Goal: Task Accomplishment & Management: Complete application form

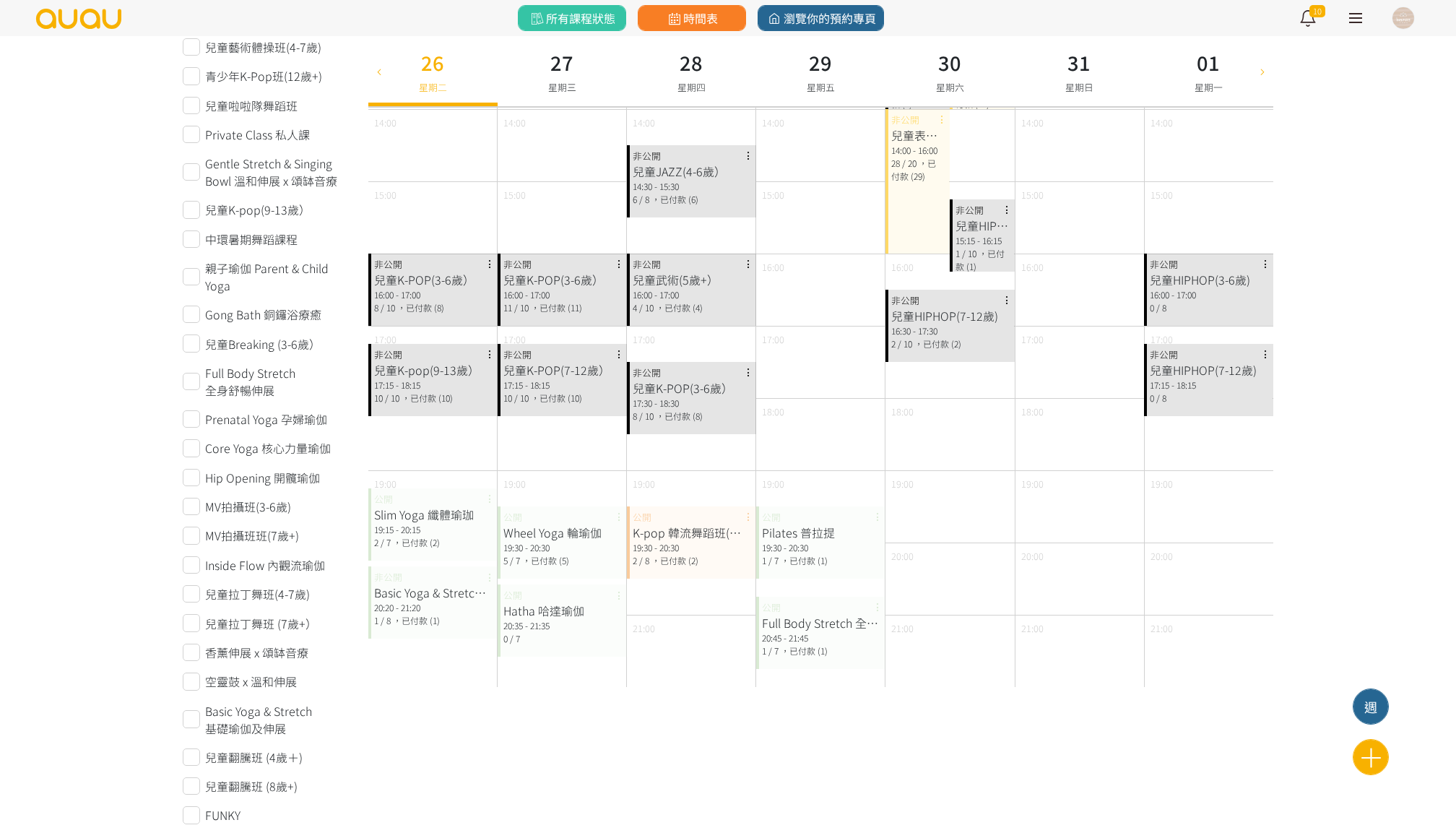
scroll to position [431, 0]
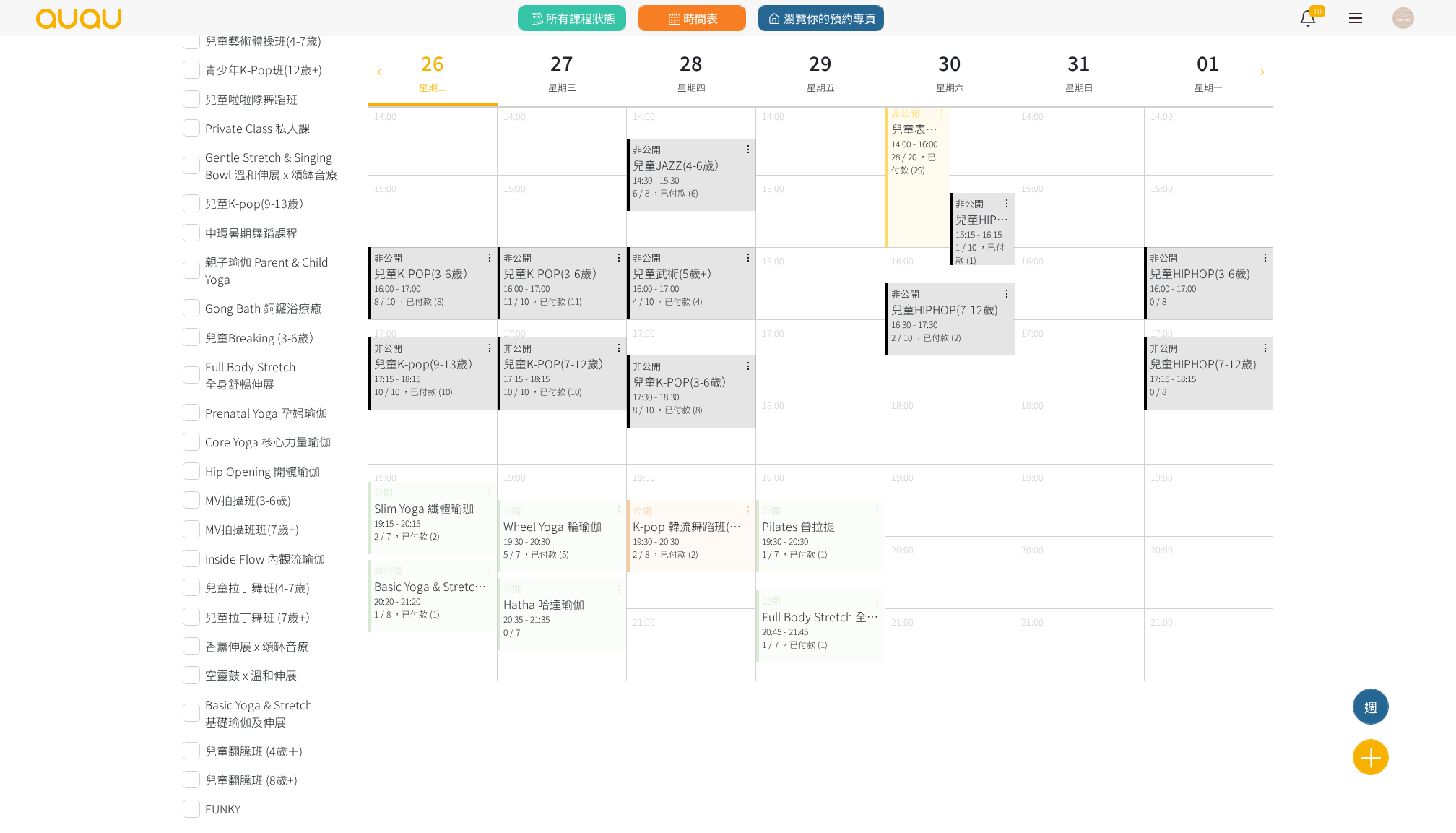
click at [421, 613] on span "，已付款 (1)" at bounding box center [416, 614] width 47 height 13
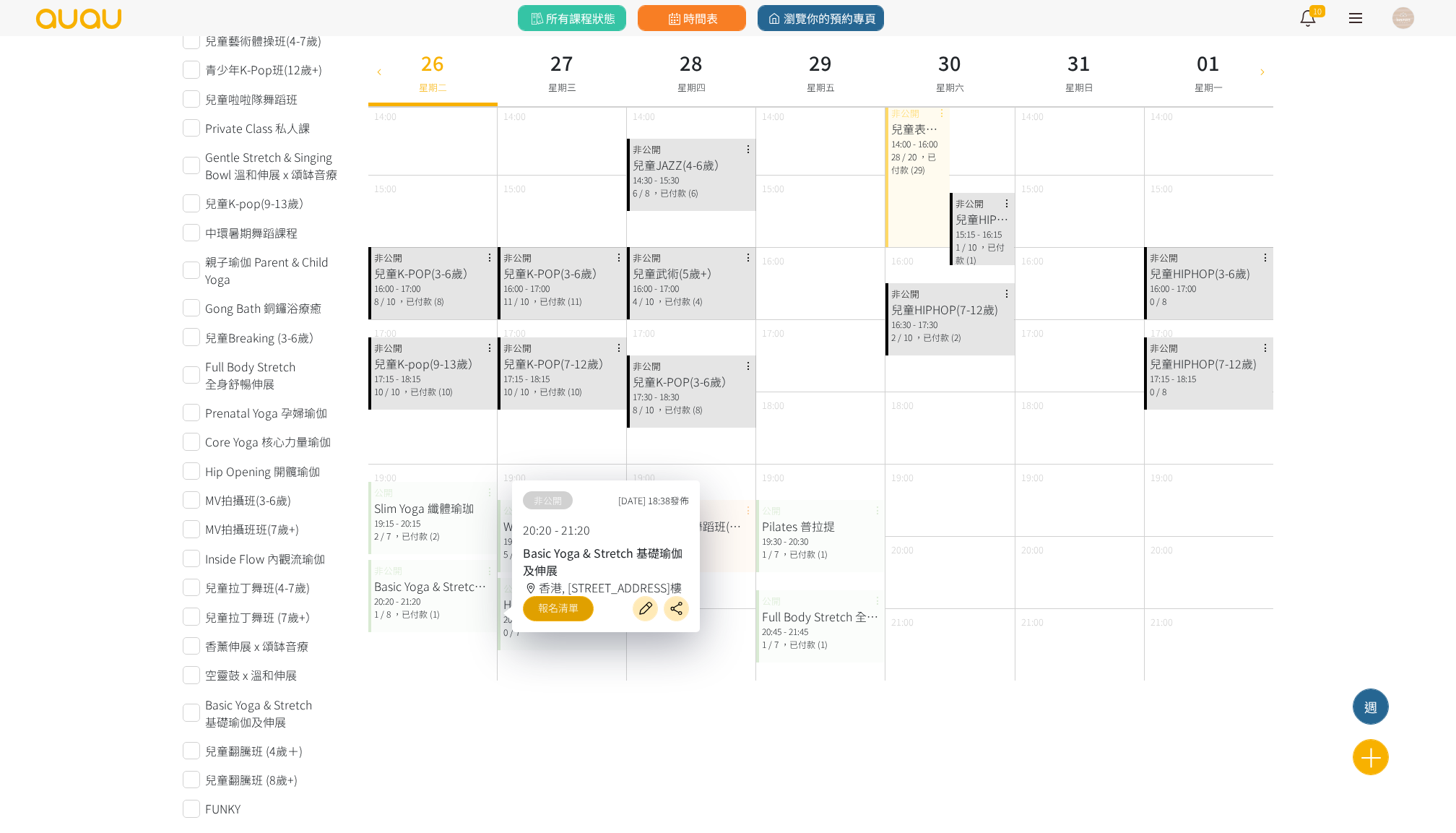
click at [564, 605] on link "報名清單" at bounding box center [558, 608] width 71 height 25
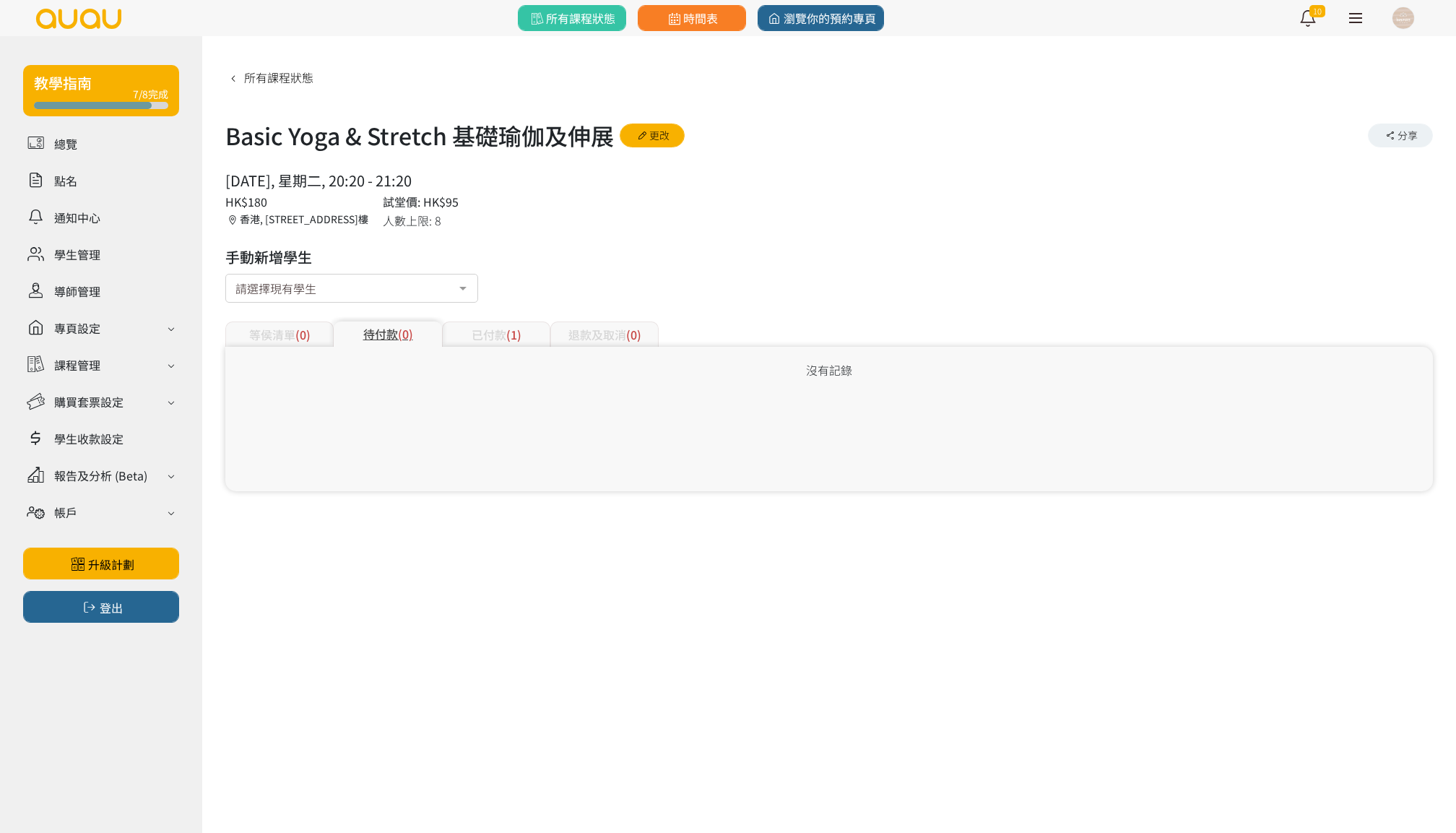
click at [525, 332] on div "已付款 (1)" at bounding box center [496, 334] width 109 height 25
click at [1397, 374] on icon at bounding box center [1399, 380] width 28 height 20
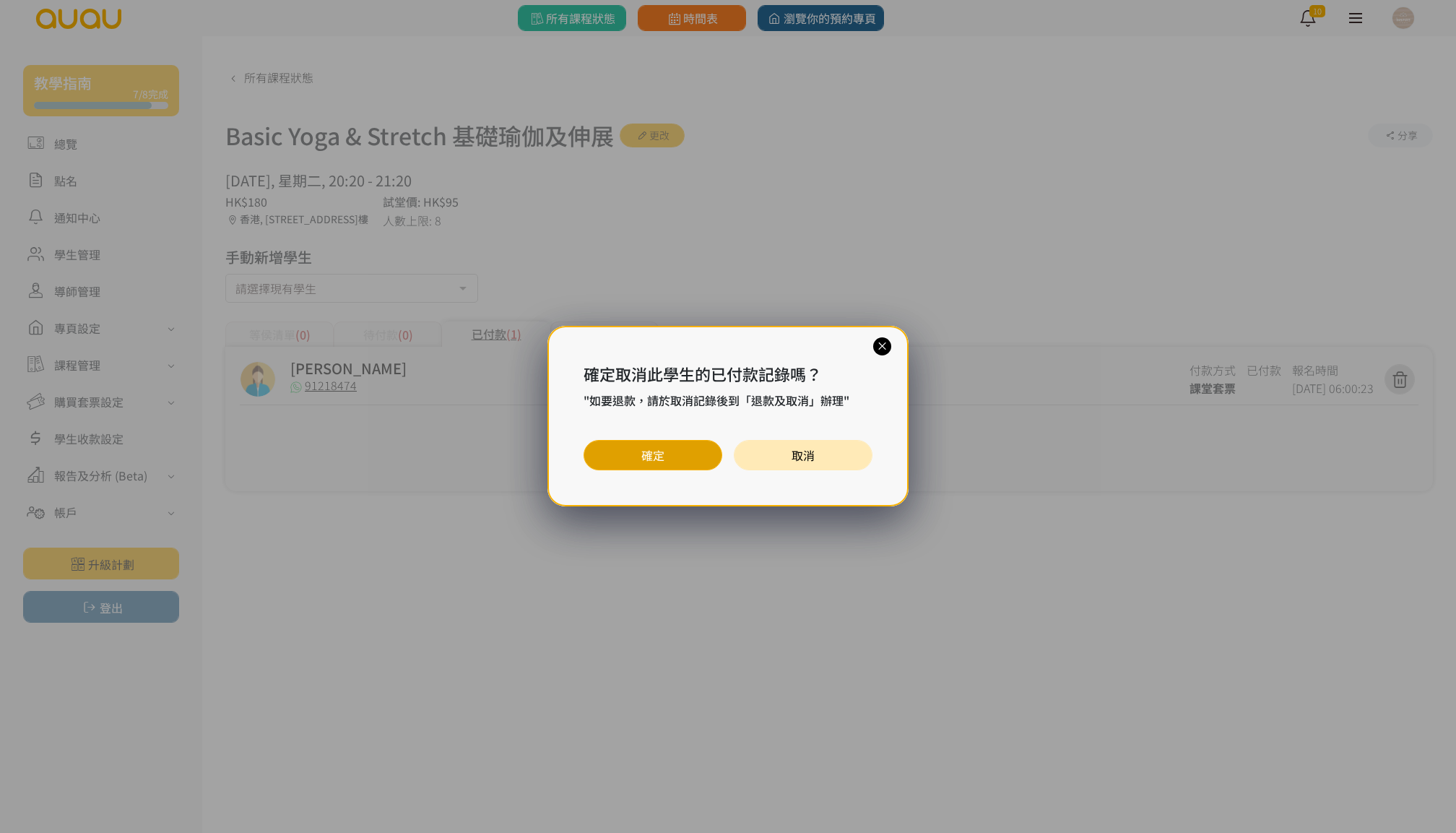
click at [639, 456] on button "確定" at bounding box center [652, 456] width 138 height 31
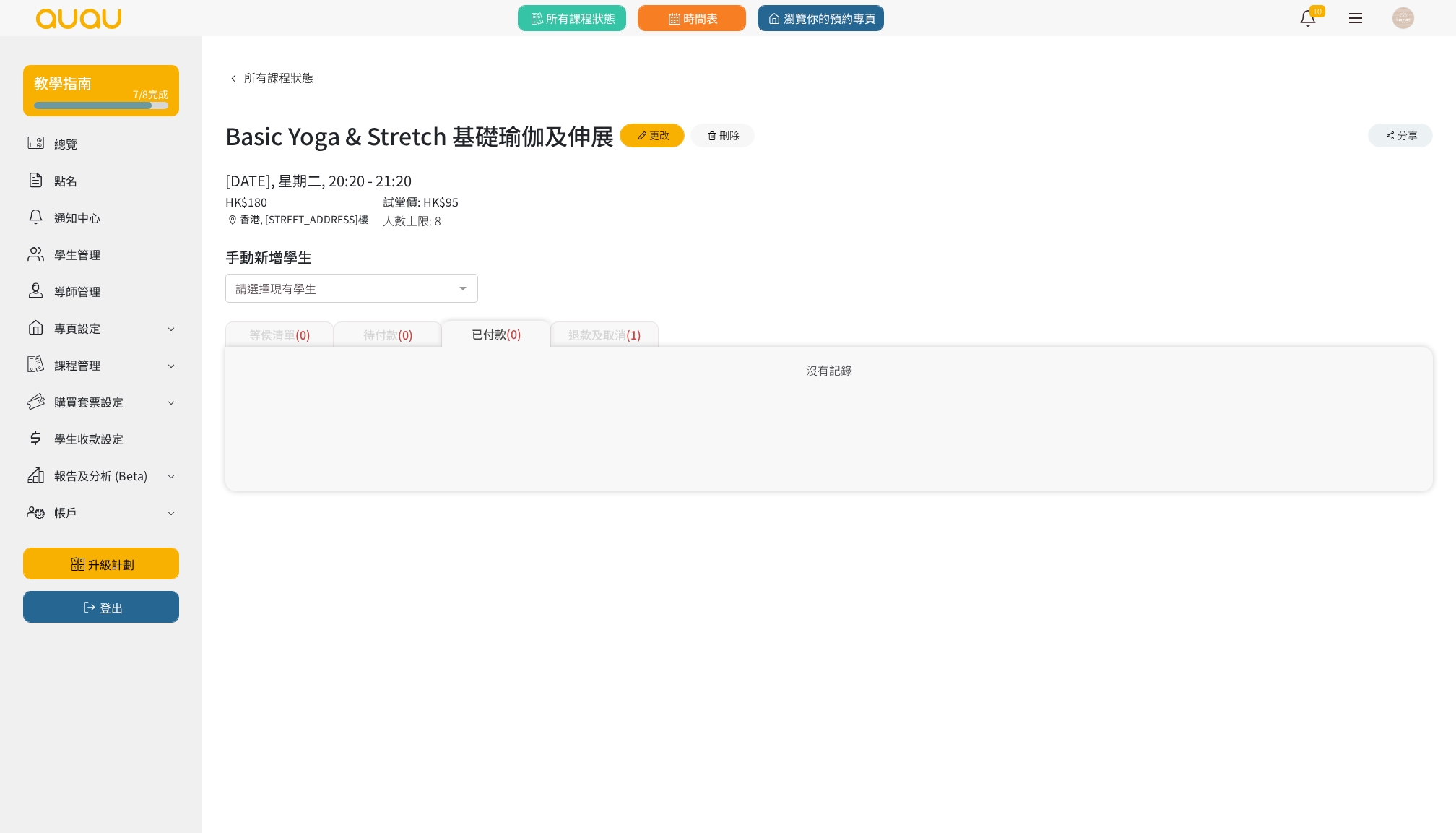
click at [626, 332] on span "(1)" at bounding box center [633, 334] width 15 height 17
copy link "91218474"
drag, startPoint x: 362, startPoint y: 385, endPoint x: 307, endPoint y: 382, distance: 55.1
click at [307, 382] on div "91218474" at bounding box center [748, 388] width 917 height 18
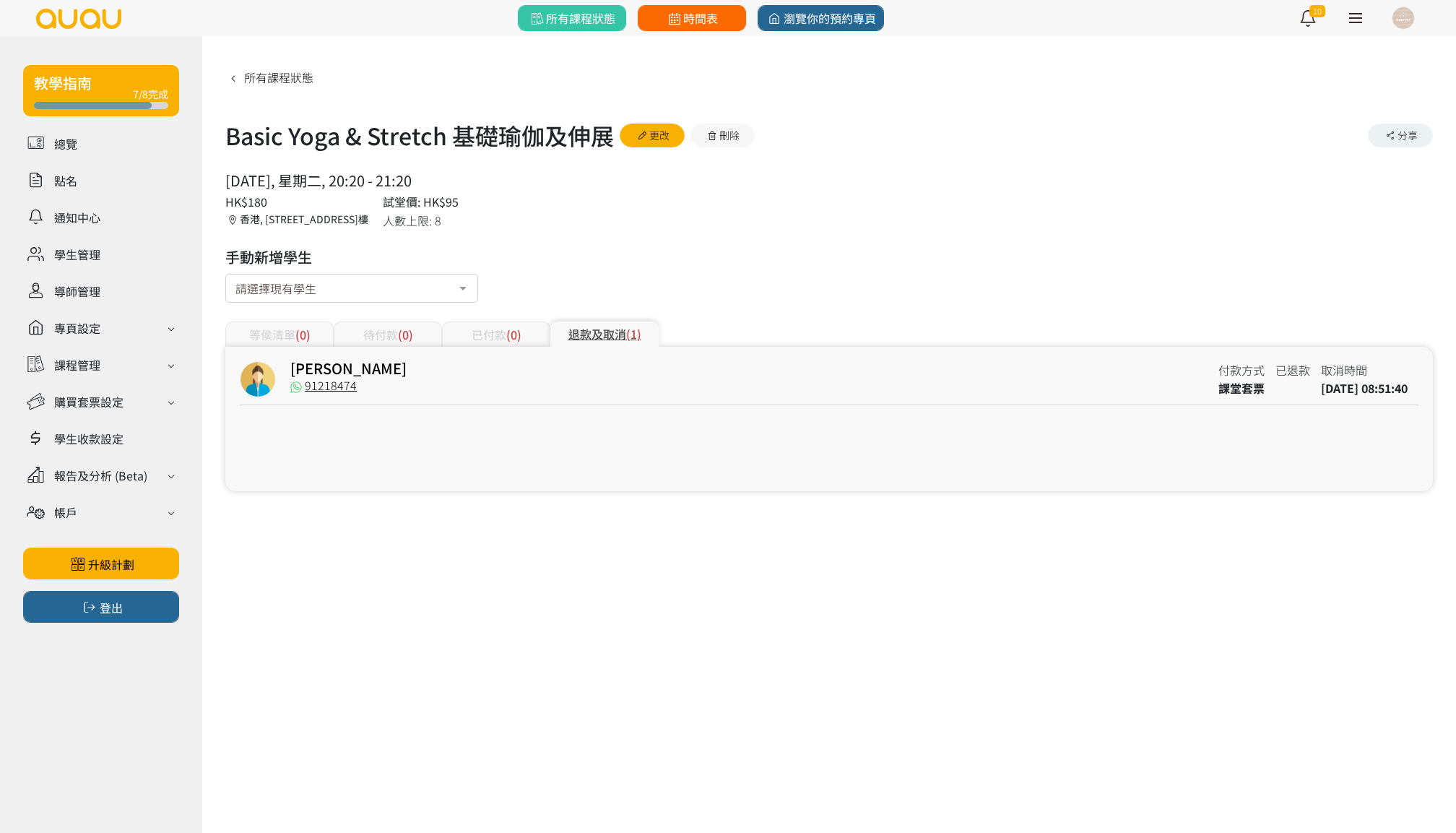
click at [692, 29] on link "時間表" at bounding box center [692, 18] width 109 height 26
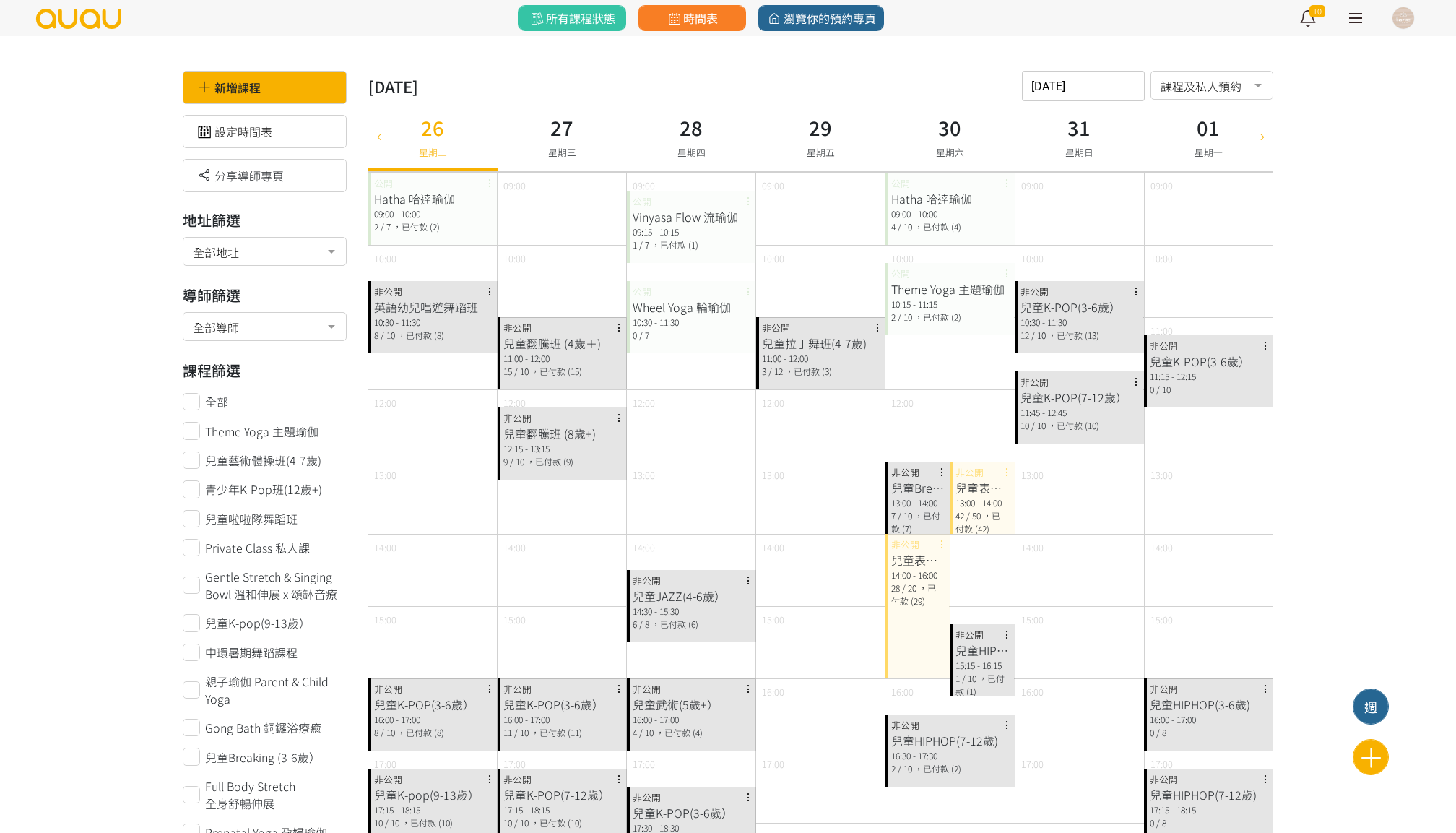
click at [1063, 95] on div "2025-08-26 請選擇時間表日期 August 2025 Sun Mon Tue Wed Thu Fri Sat 1 2 3 4 5 6 7 8 9 1…" at bounding box center [1082, 86] width 123 height 31
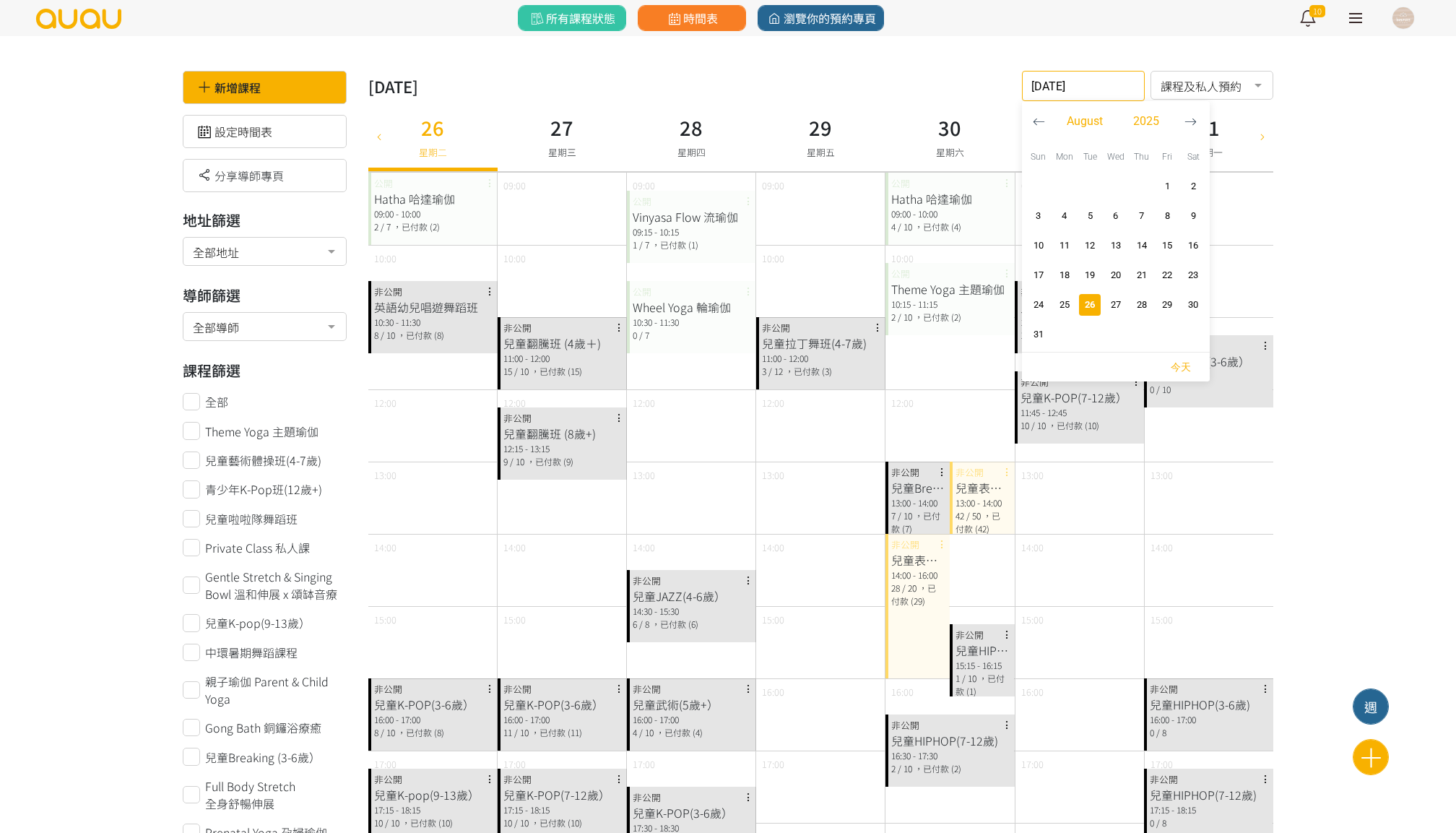
click at [1197, 125] on button "button" at bounding box center [1190, 121] width 27 height 40
click at [1088, 190] on span "2" at bounding box center [1089, 186] width 17 height 14
type input "2025-09-02"
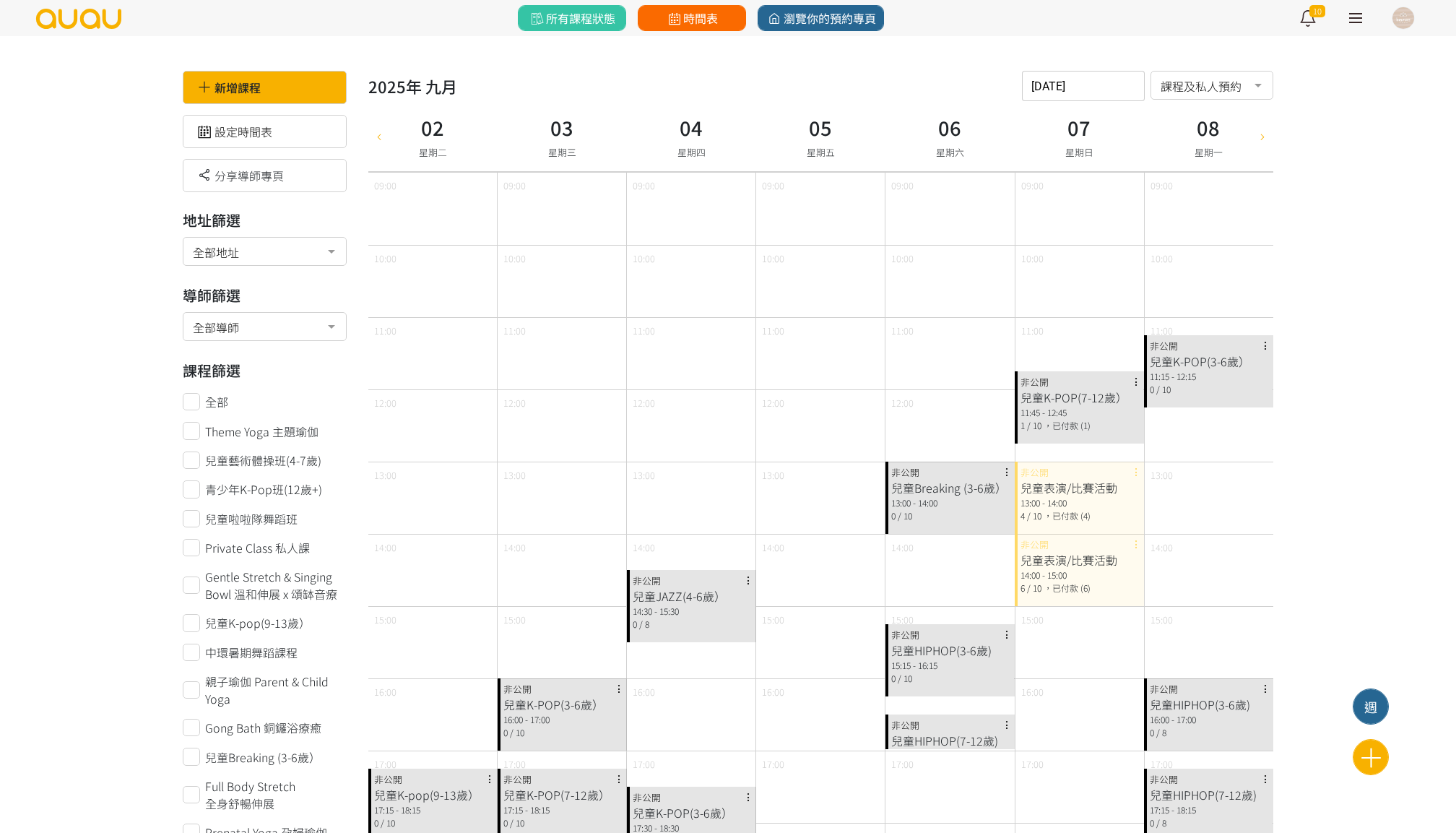
click at [692, 24] on span "時間表" at bounding box center [691, 17] width 53 height 17
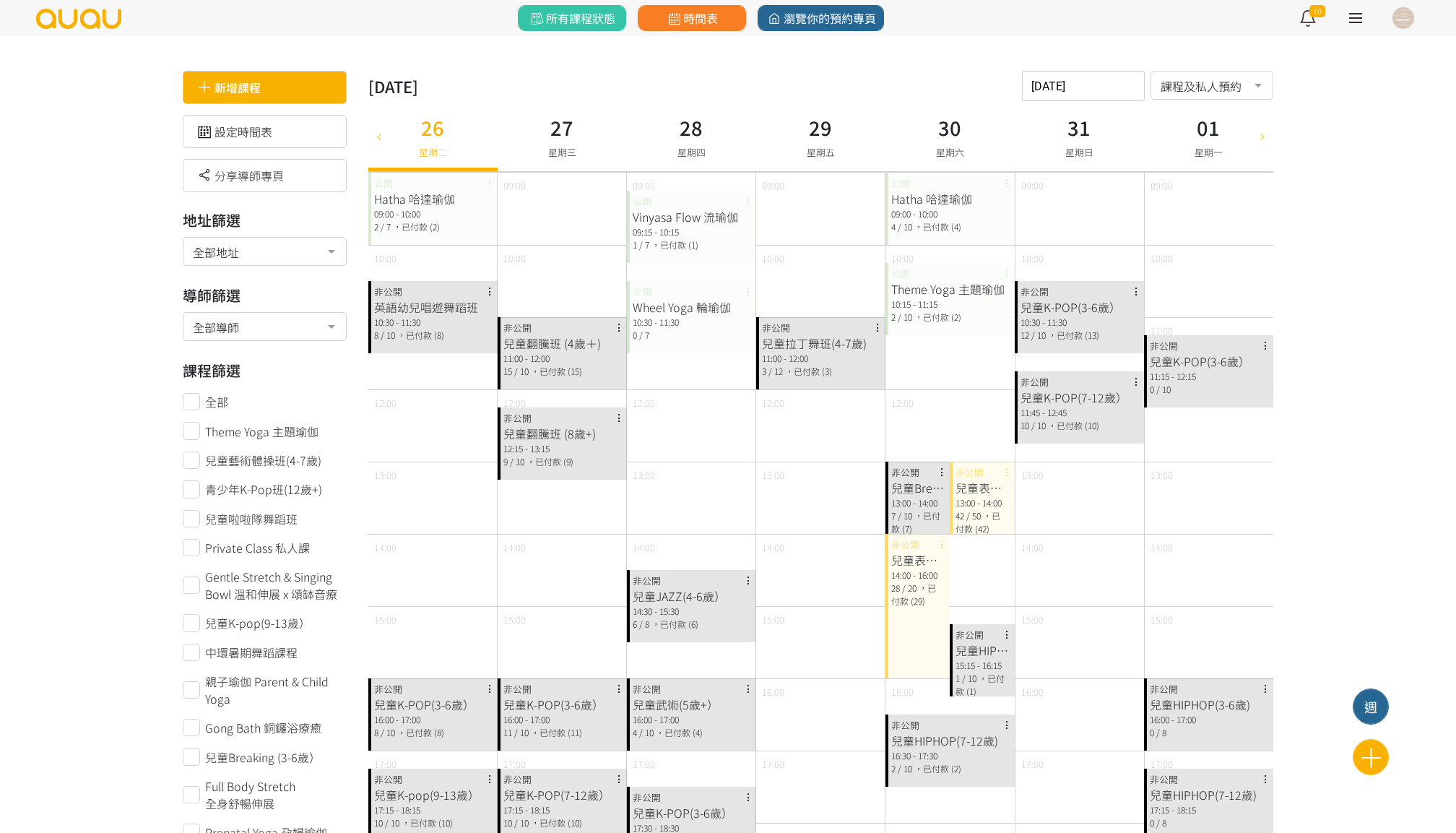
click at [321, 87] on div "新增課程" at bounding box center [264, 87] width 163 height 33
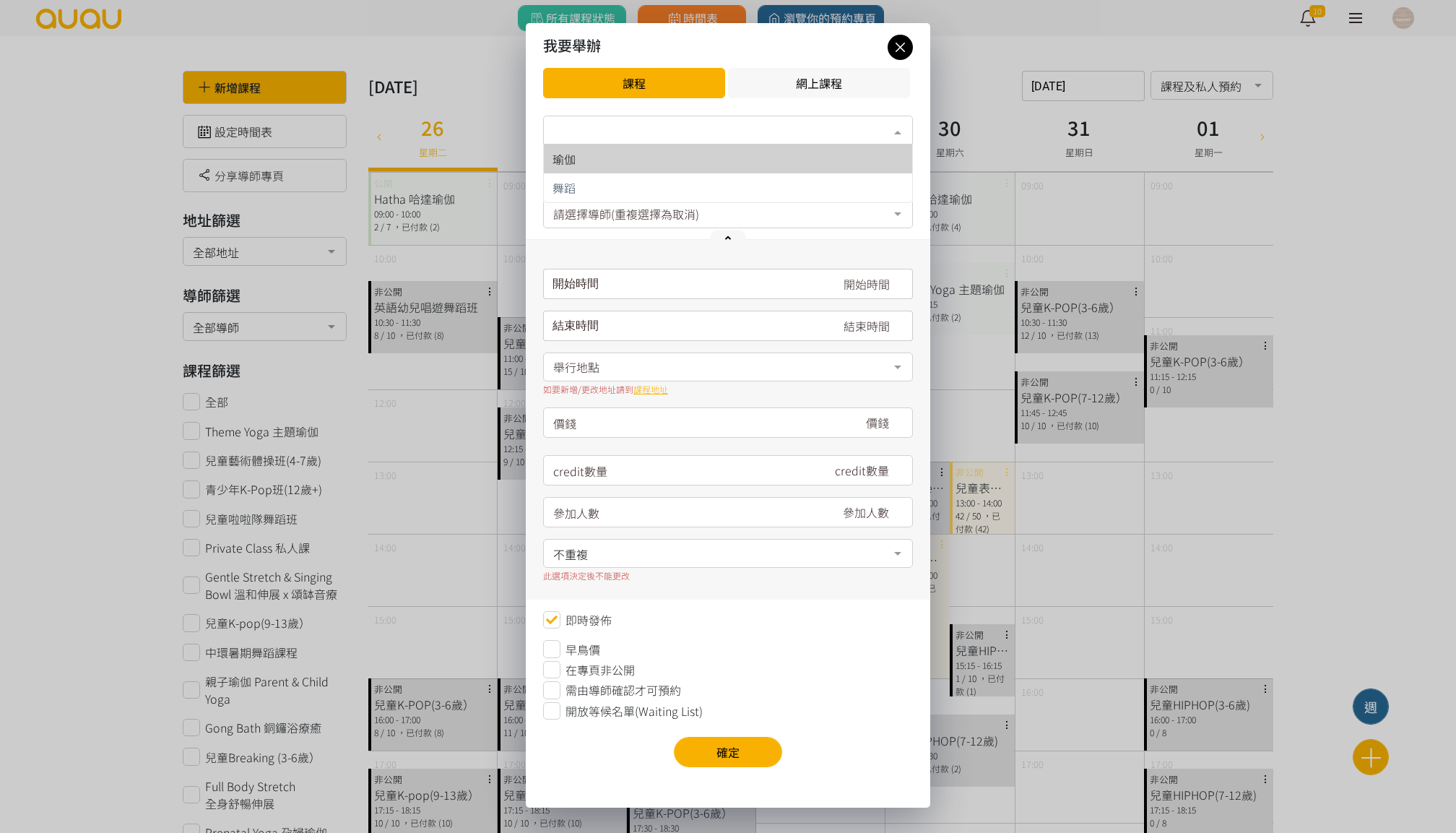
click at [679, 134] on div "類別*" at bounding box center [728, 130] width 370 height 29
click at [663, 163] on div "瑜伽" at bounding box center [728, 158] width 351 height 12
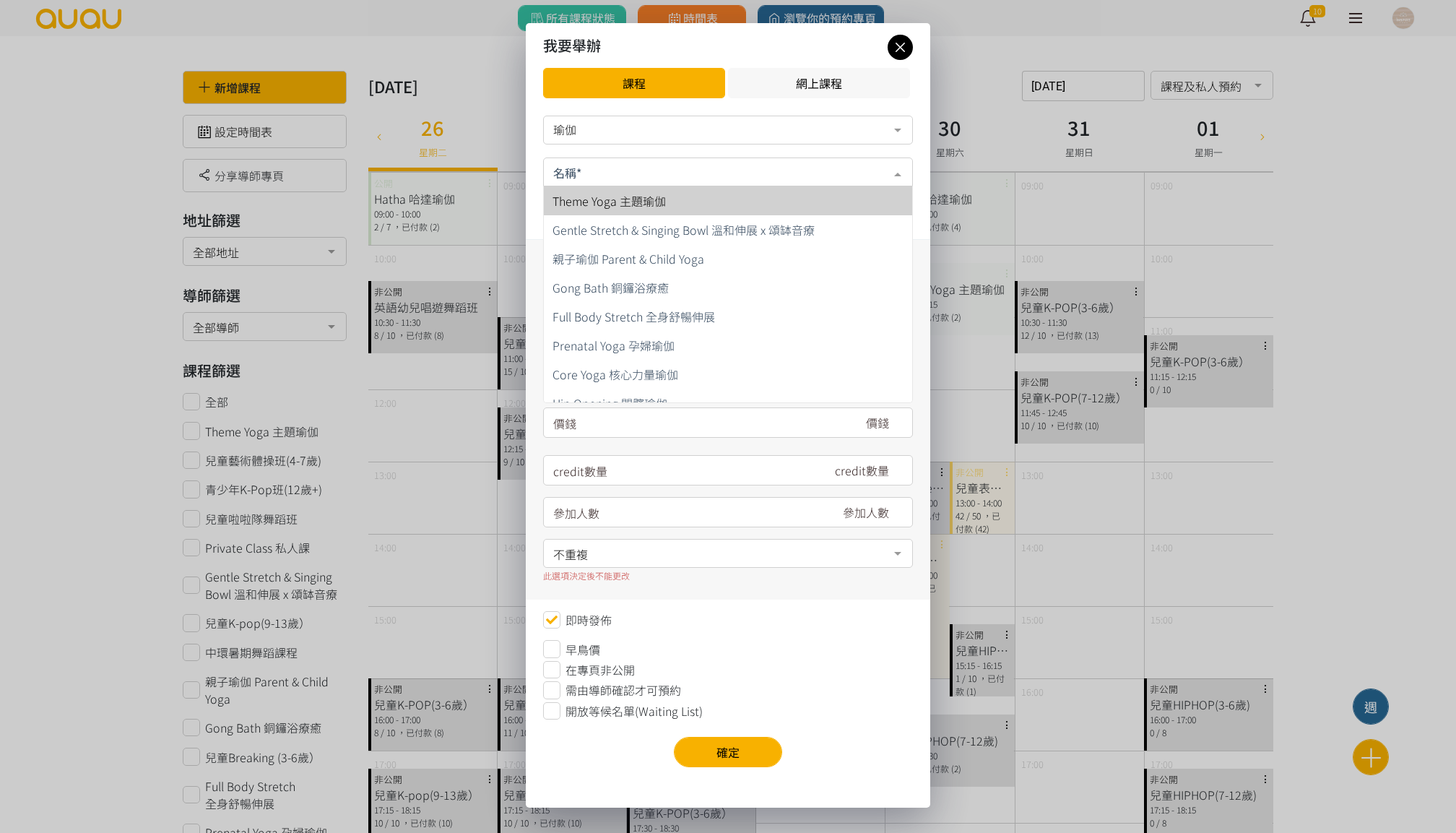
click at [663, 163] on div at bounding box center [728, 172] width 370 height 29
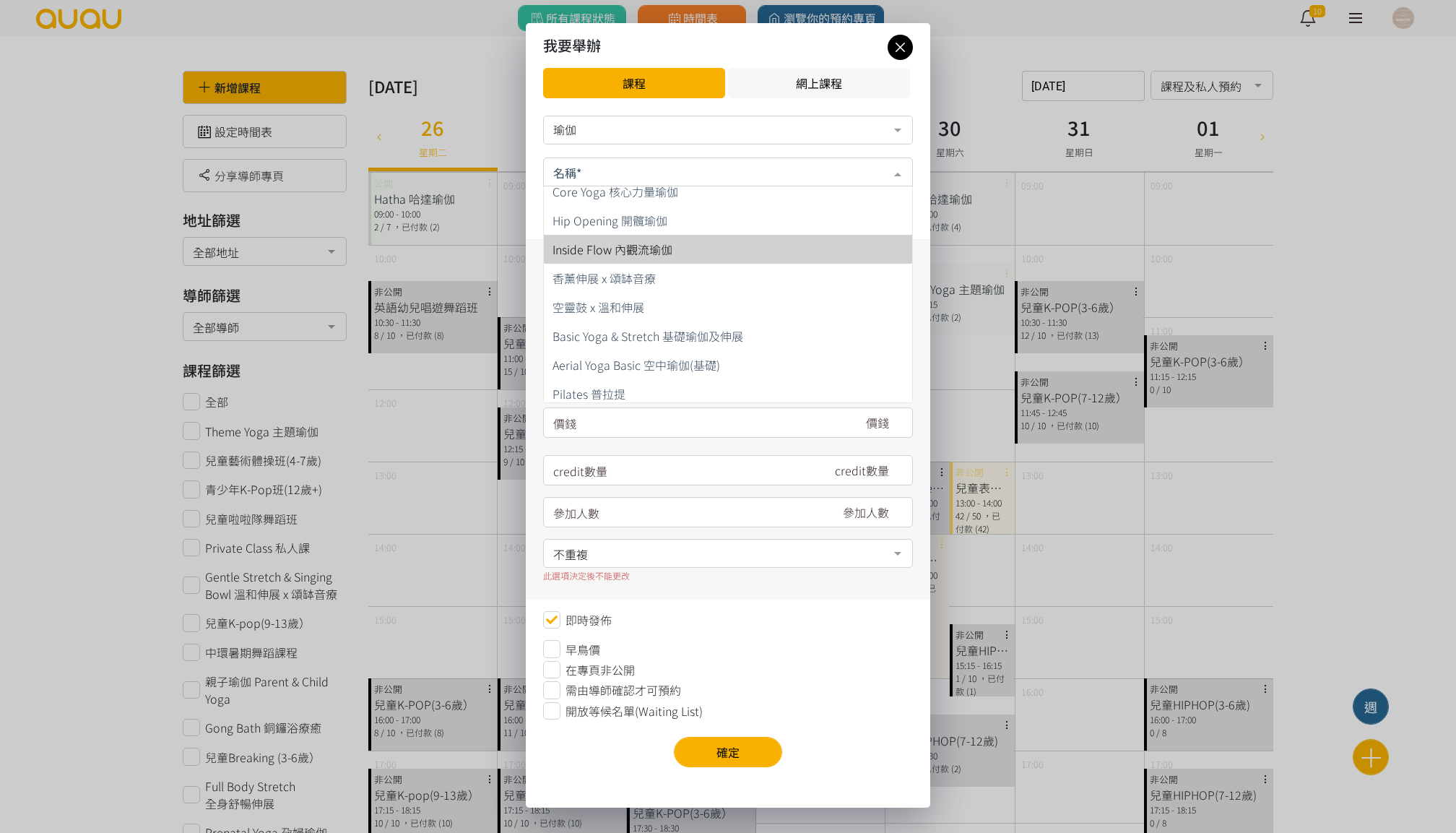
scroll to position [204, 0]
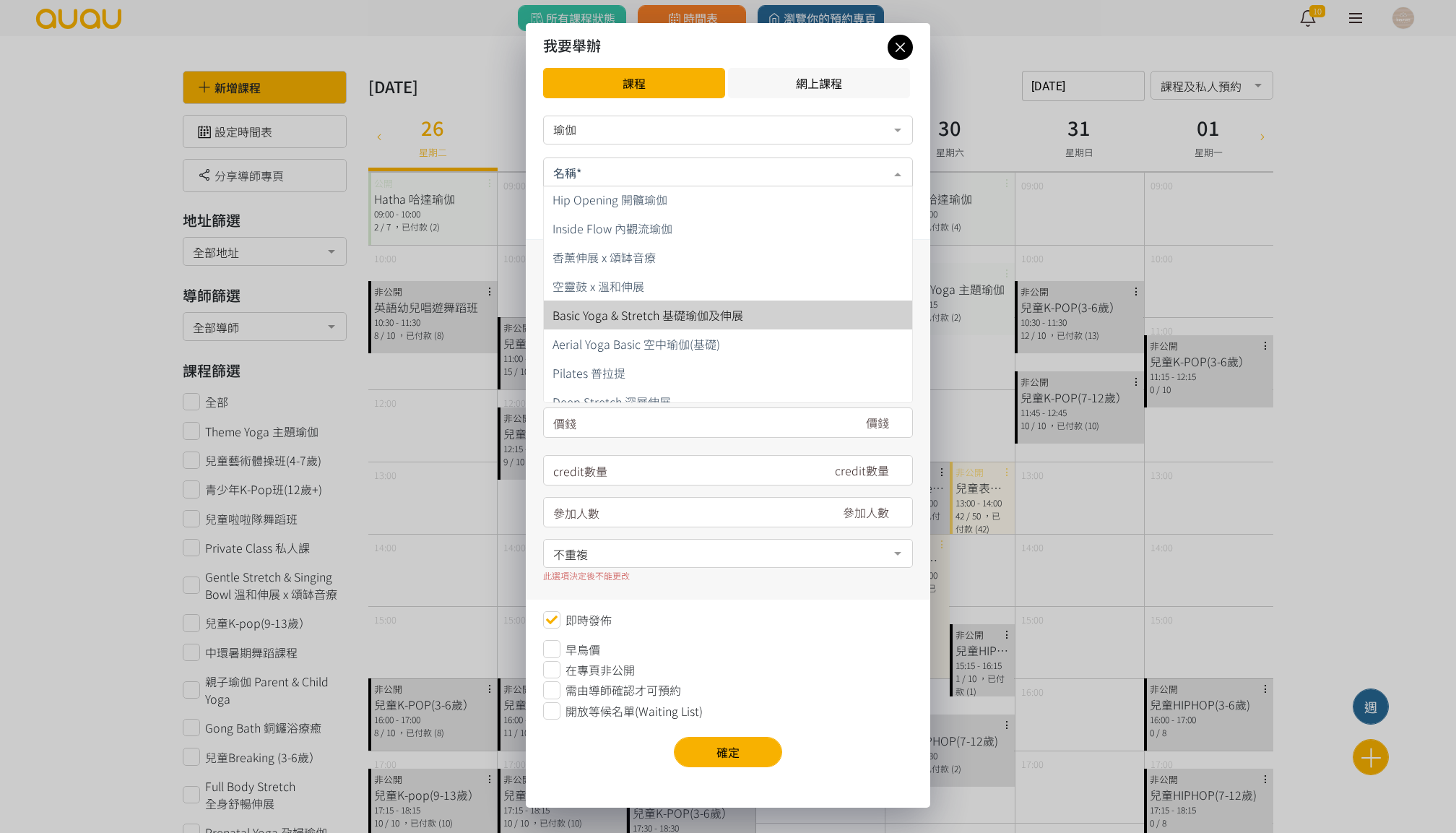
click at [688, 319] on span "Basic Yoga & Stretch 基礎瑜伽及伸展" at bounding box center [648, 315] width 190 height 17
type input "180"
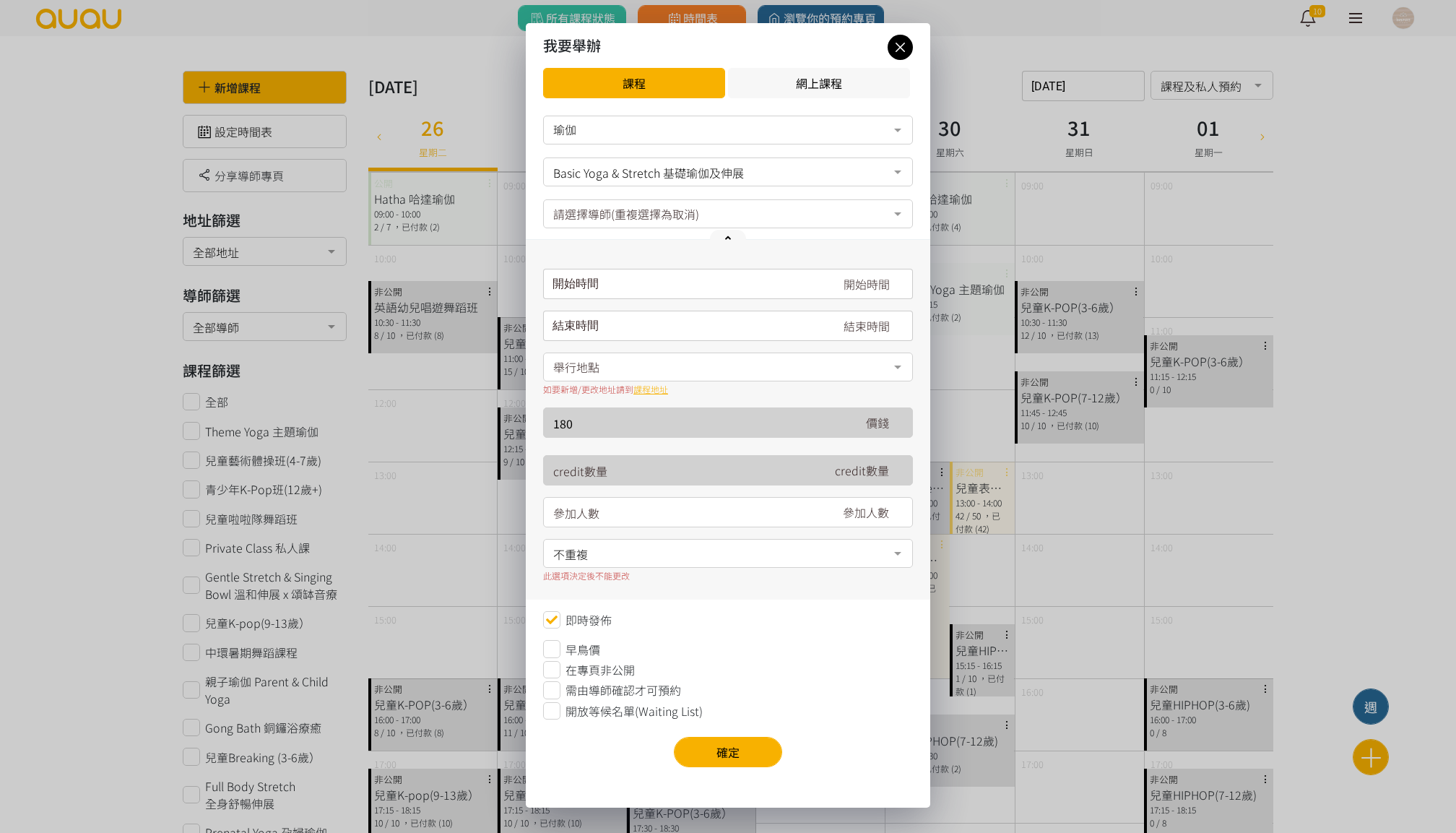
click at [646, 287] on div "開始時間 August 2025 Sun Mon Tue Wed Thu Fri Sat 1 2 3 4 5 6 7 8 9 10 11 12 13 14 1…" at bounding box center [728, 284] width 370 height 31
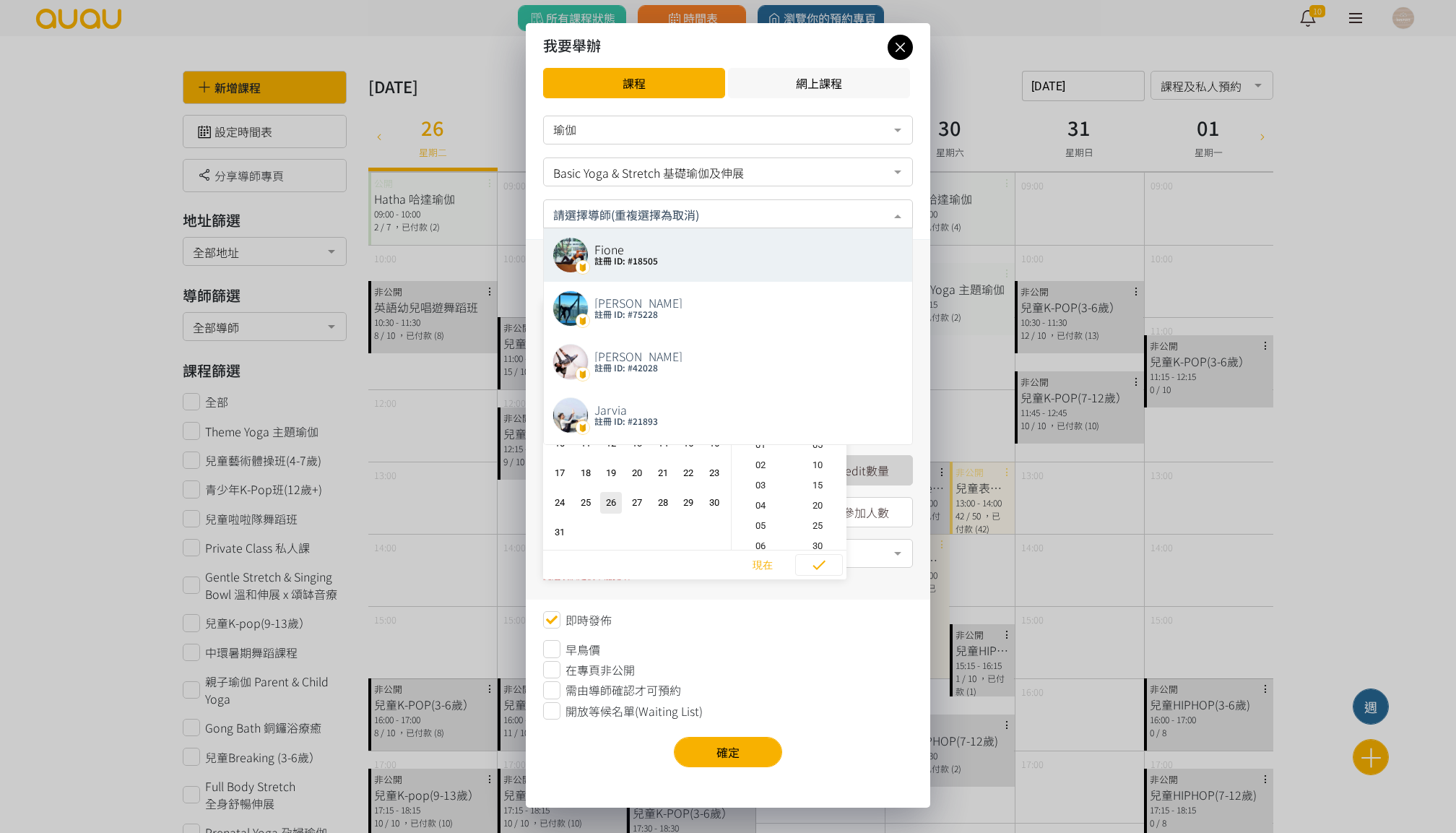
click at [641, 217] on input "text" at bounding box center [728, 213] width 349 height 18
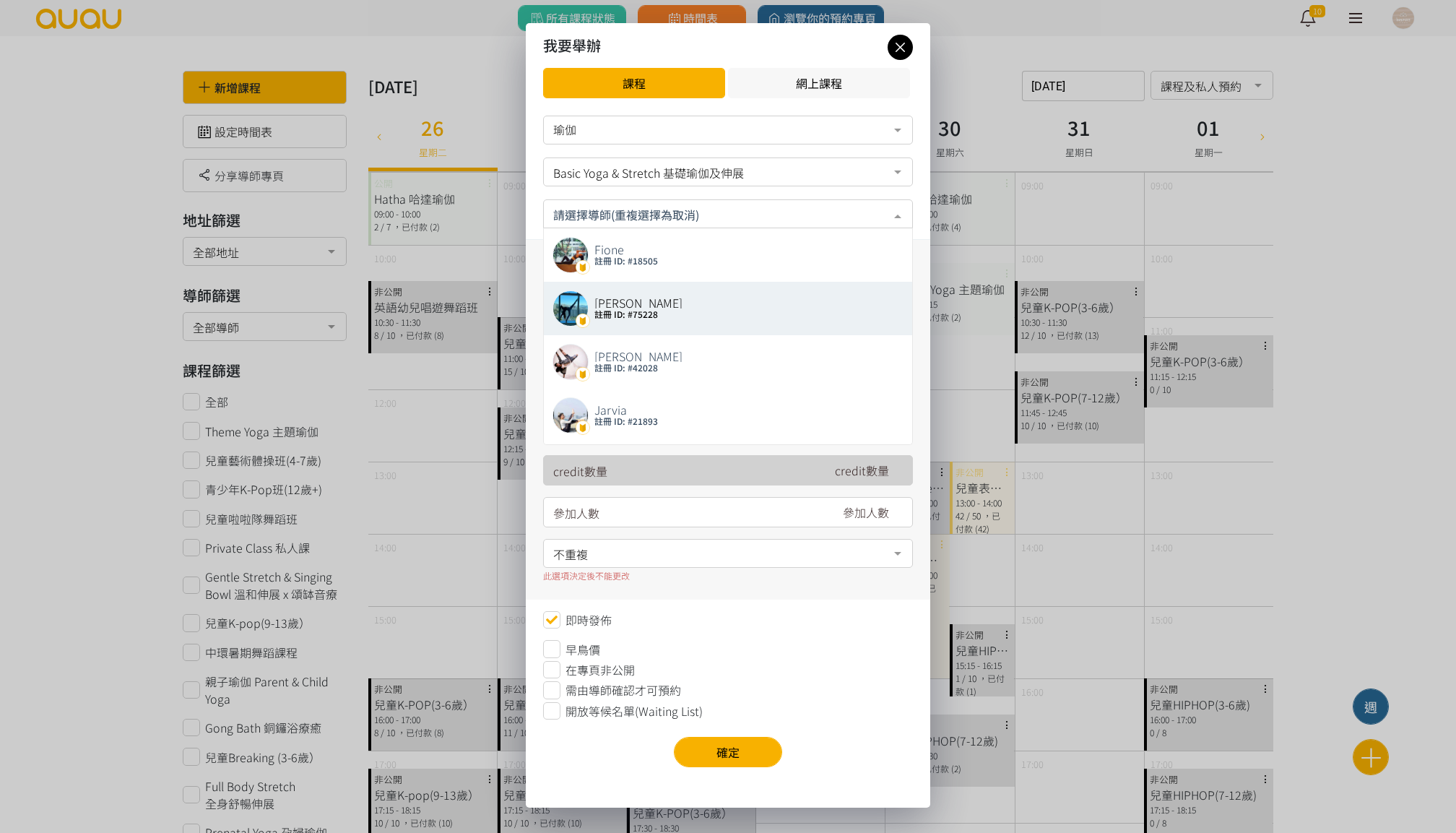
click at [606, 208] on input "text" at bounding box center [728, 213] width 349 height 18
click at [546, 205] on div at bounding box center [728, 214] width 370 height 29
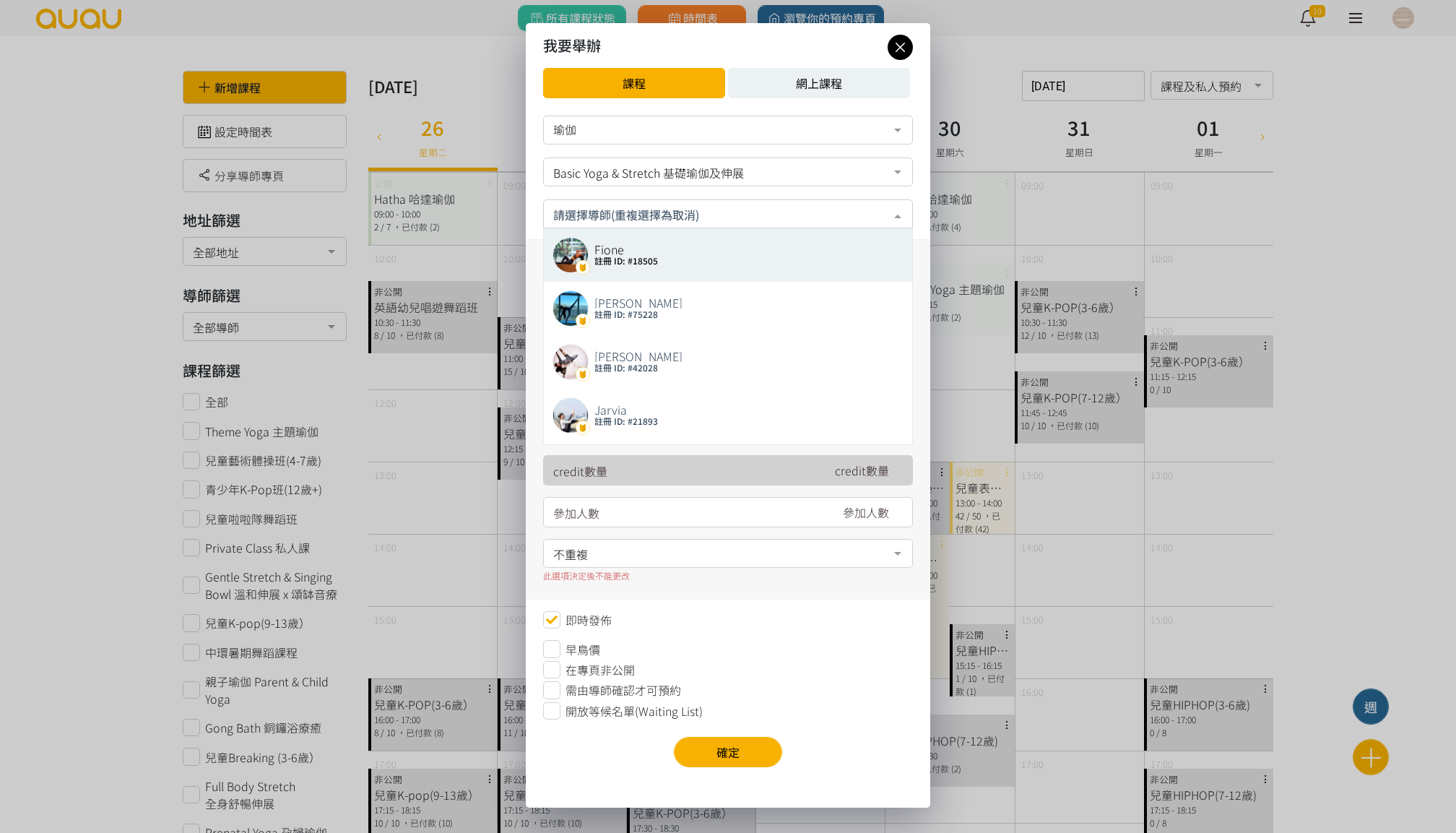
click at [894, 95] on button "網上課程" at bounding box center [818, 84] width 182 height 31
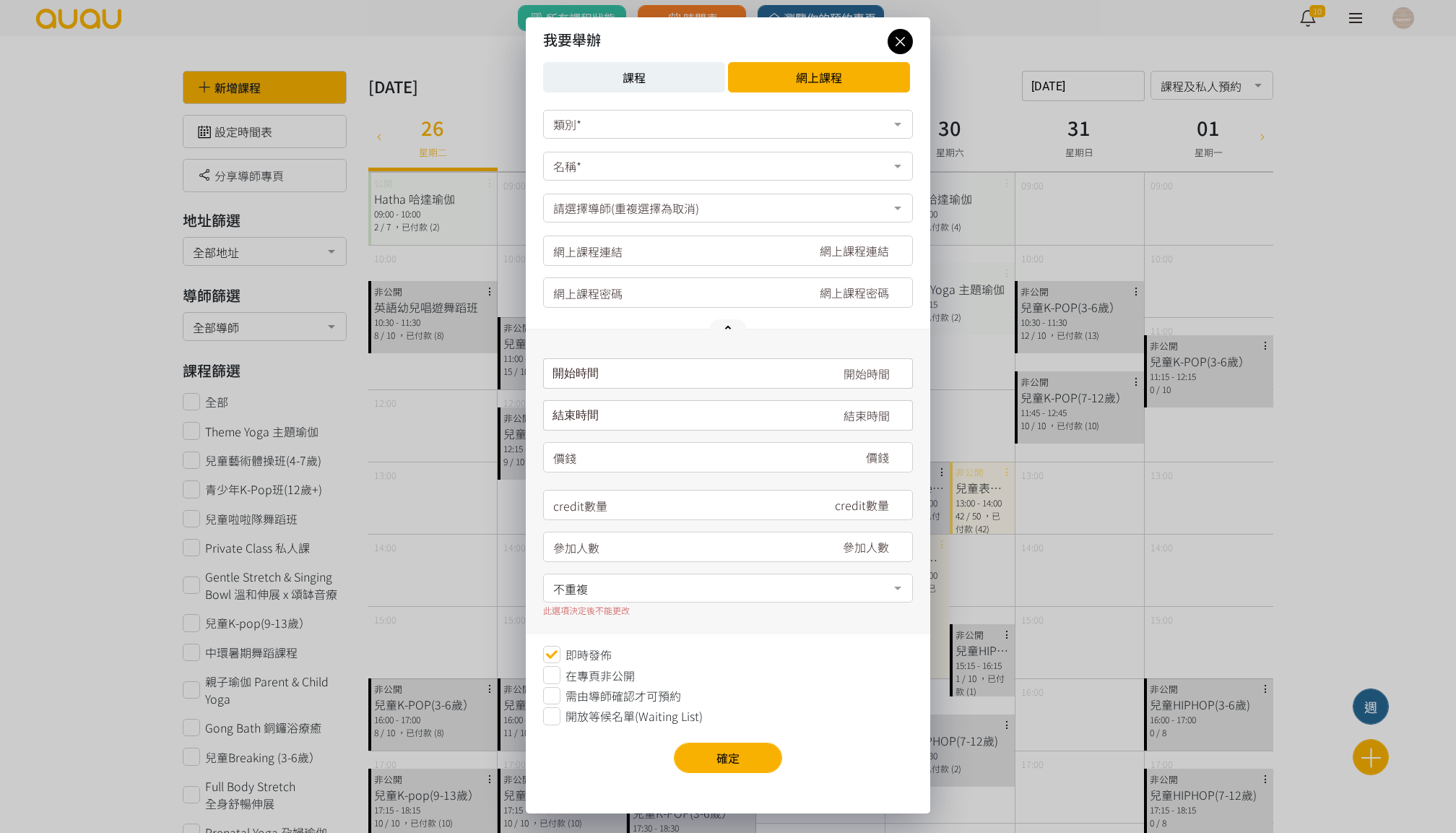
click at [634, 65] on button "課程" at bounding box center [633, 77] width 182 height 31
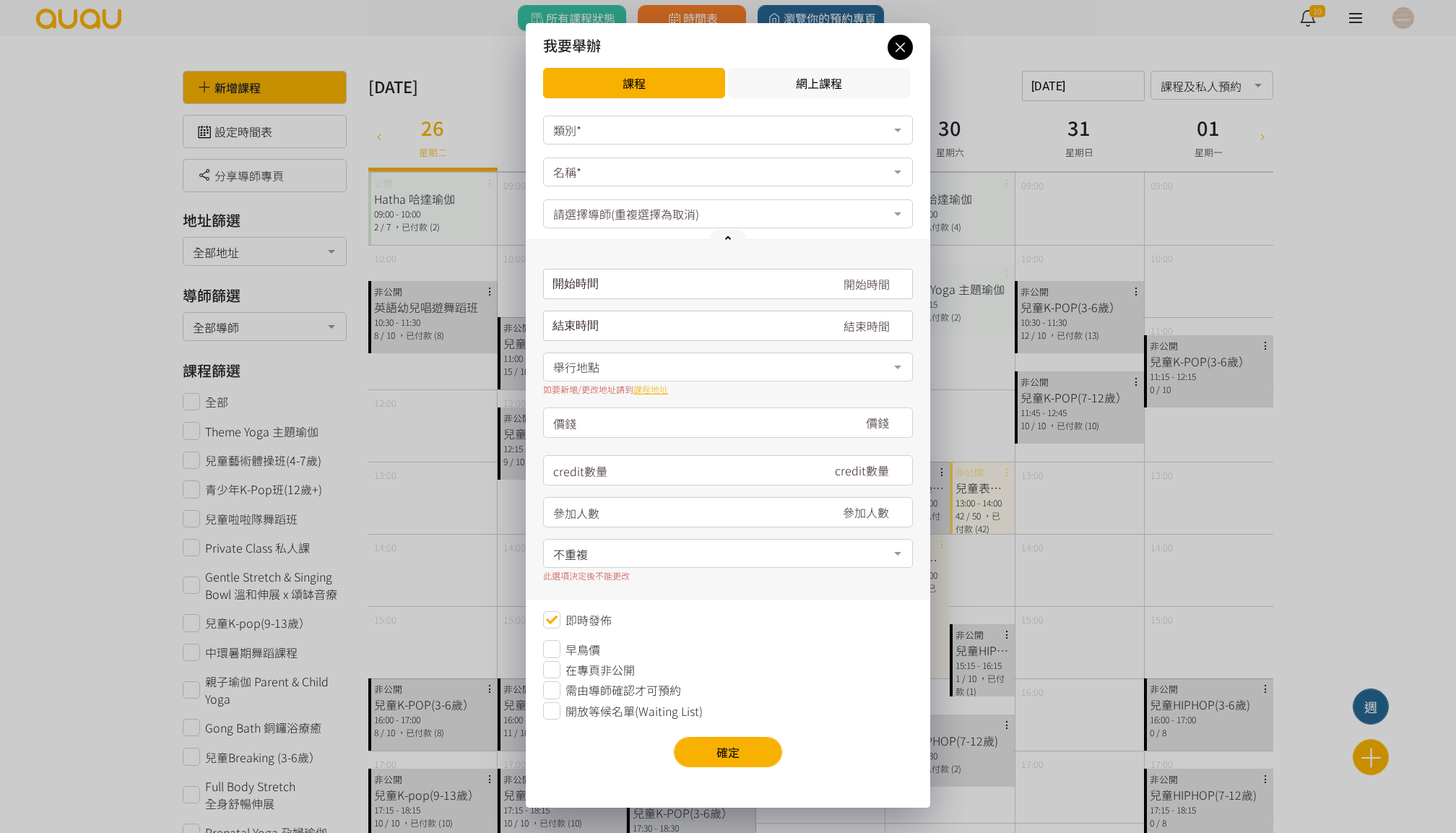
click at [628, 139] on div "類別*" at bounding box center [728, 130] width 370 height 29
drag, startPoint x: 616, startPoint y: 176, endPoint x: 616, endPoint y: 168, distance: 8.0
click at [616, 168] on ul "瑜伽 舞蹈 No elements found. Consider changing the search query. List is empty." at bounding box center [728, 173] width 368 height 58
click at [616, 168] on span "瑜伽" at bounding box center [728, 159] width 368 height 29
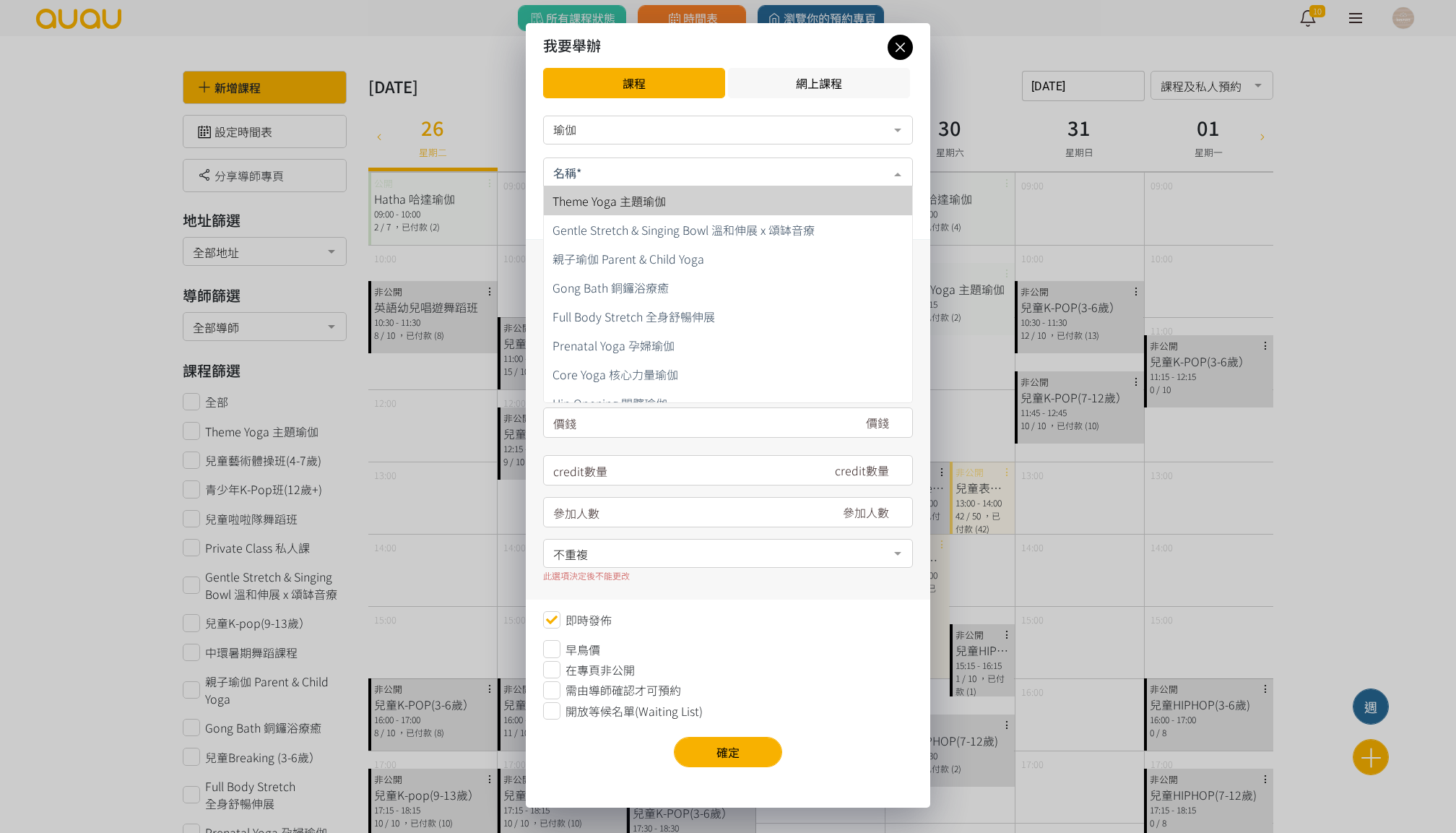
drag, startPoint x: 616, startPoint y: 168, endPoint x: 625, endPoint y: 228, distance: 60.7
click at [616, 168] on div at bounding box center [728, 172] width 370 height 29
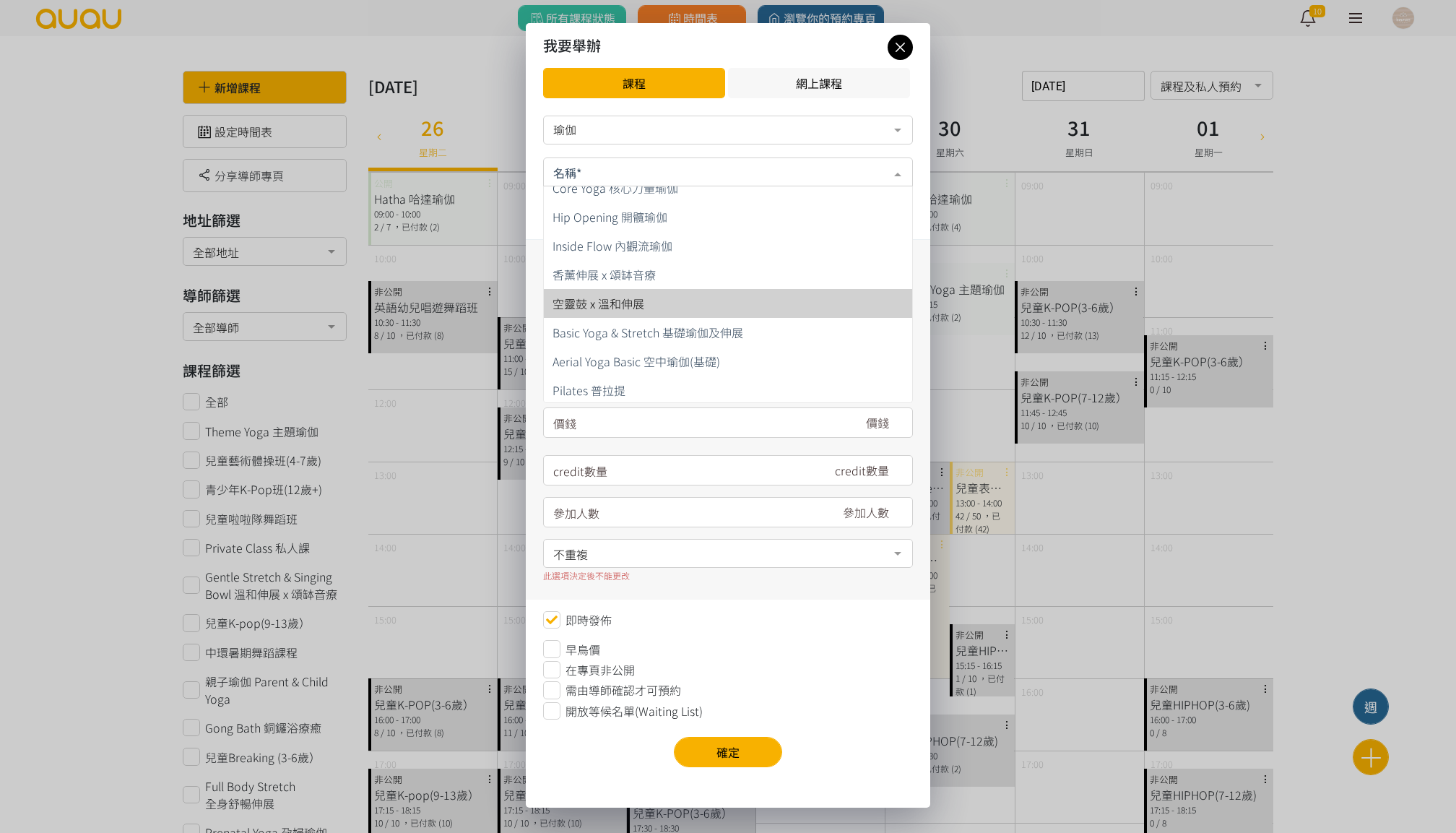
scroll to position [212, 0]
click at [653, 293] on span "Basic Yoga & Stretch 基礎瑜伽及伸展" at bounding box center [728, 306] width 368 height 29
type input "180"
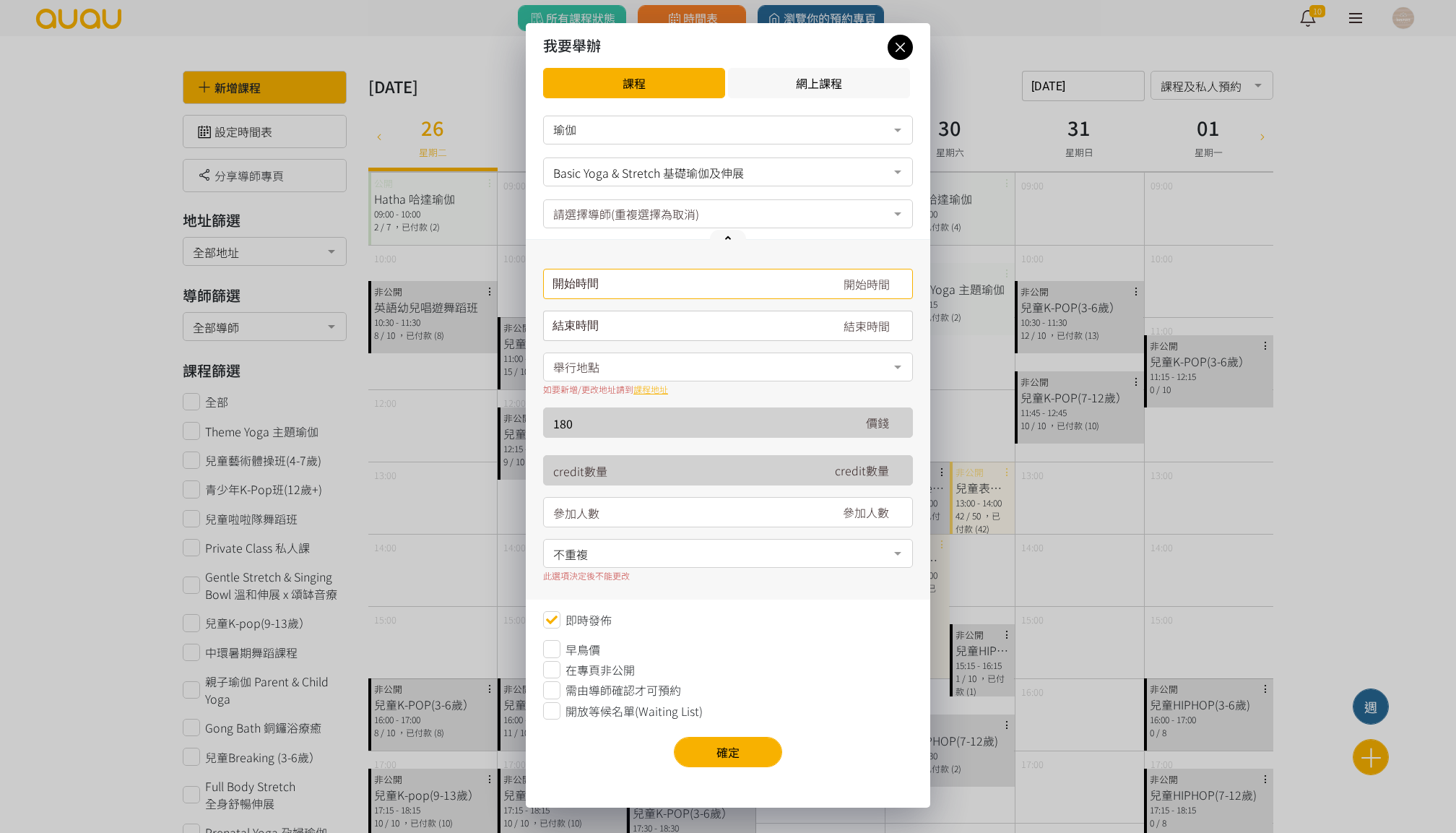
click at [649, 285] on input "請選擇時間表日期" at bounding box center [728, 284] width 370 height 31
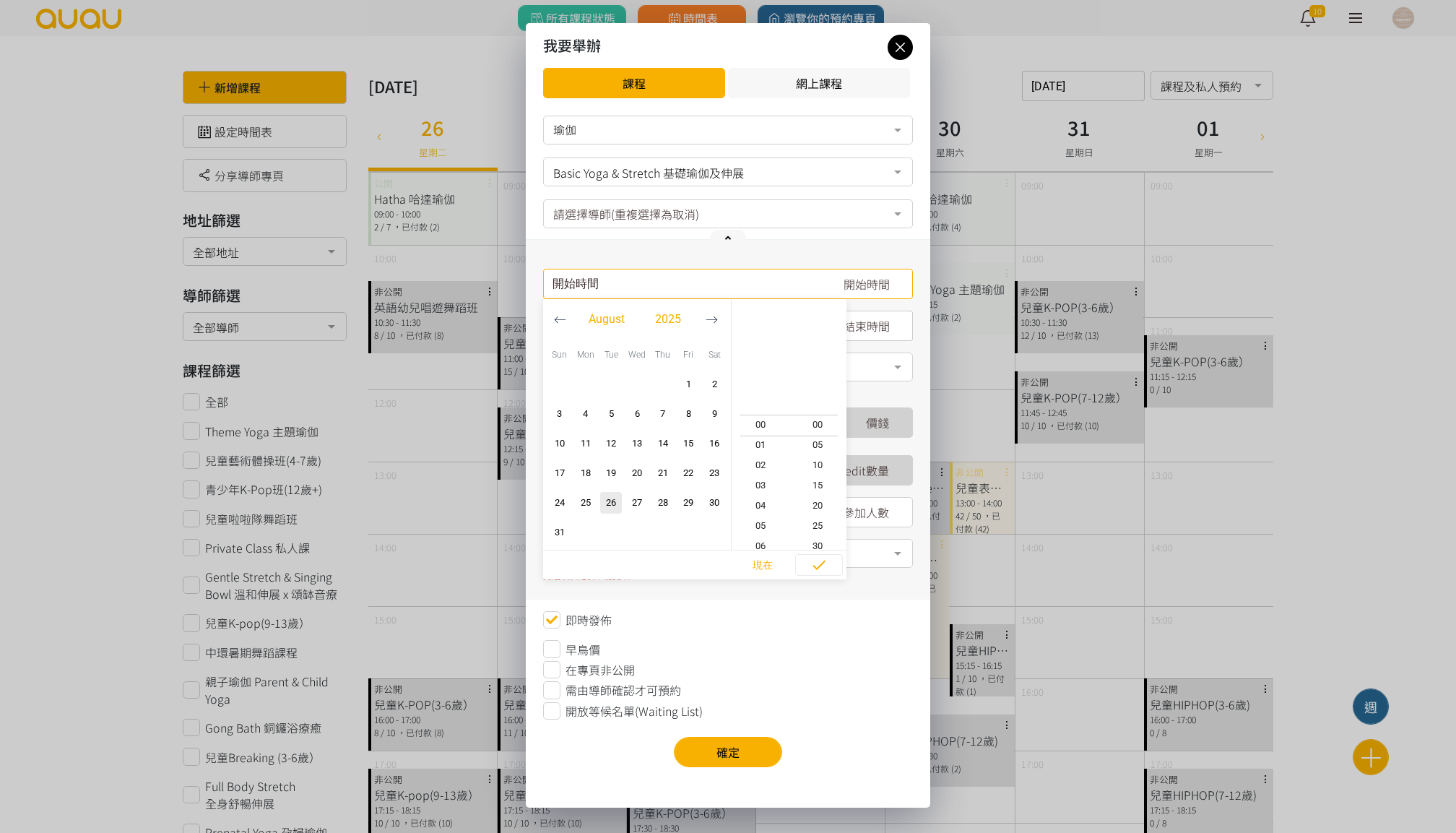
click at [716, 323] on icon "button" at bounding box center [711, 320] width 13 height 13
click at [611, 377] on span "2" at bounding box center [610, 385] width 17 height 14
type input "2025-09-02, 08:55"
type input "2025-09-02, 09:55"
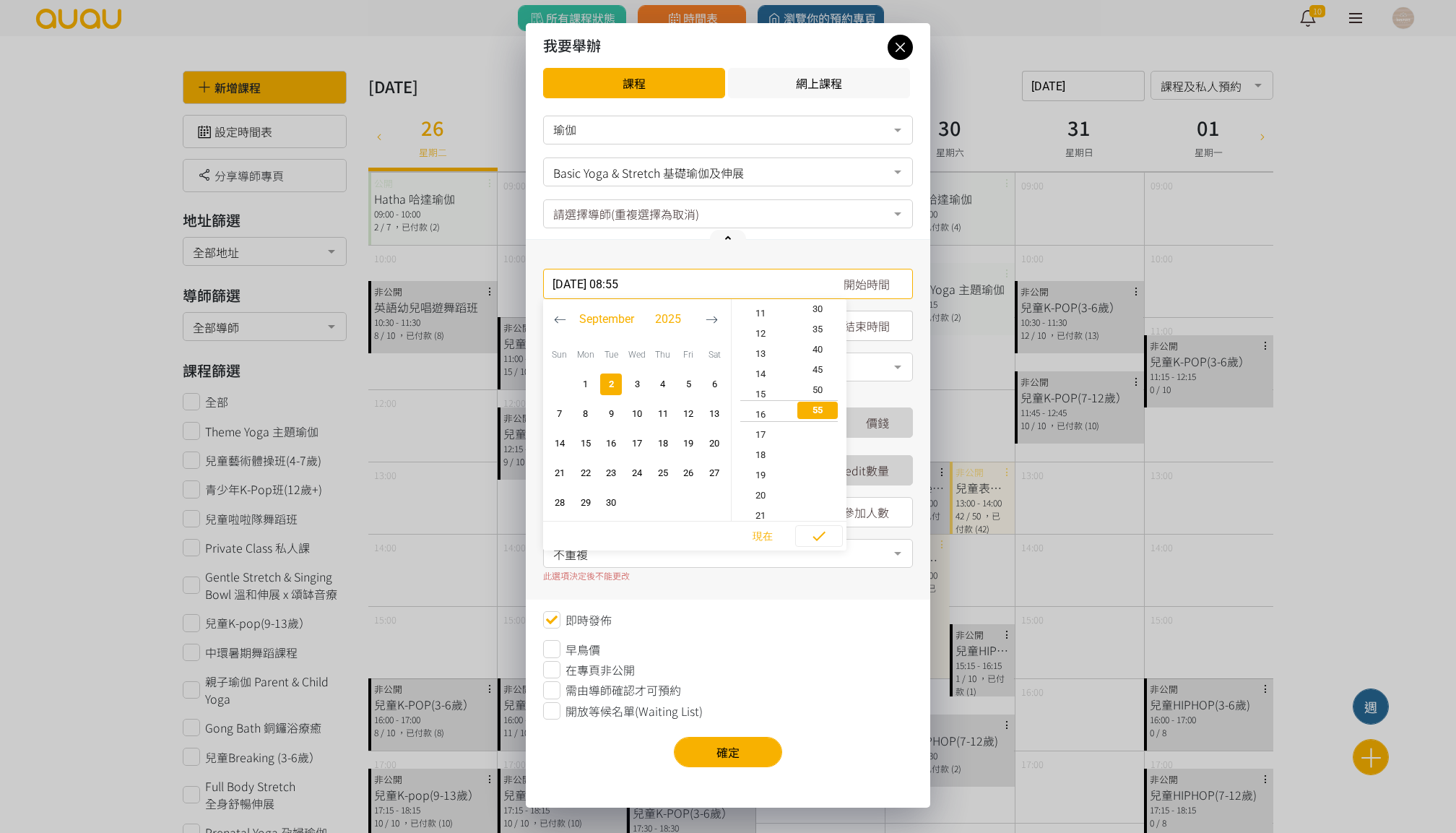
type input "2025-09-02, 16:55"
type input "2025-09-02, 17:55"
click at [763, 370] on span "20" at bounding box center [760, 368] width 57 height 14
type input "2025-09-02, 20:55"
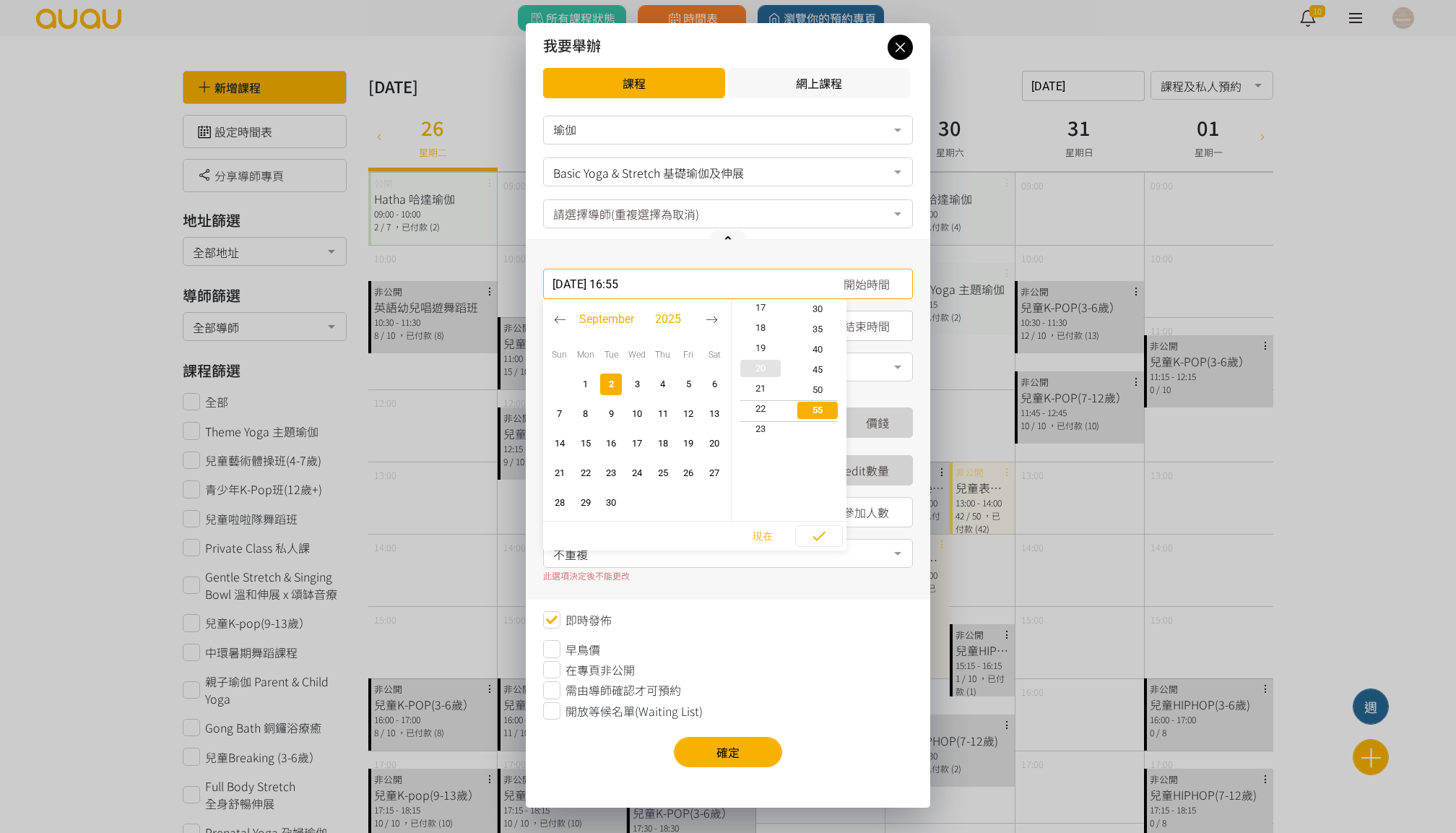
type input "2025-09-02, 21:55"
type input "2025-09-02, 20:25"
type input "2025-09-02, 21:25"
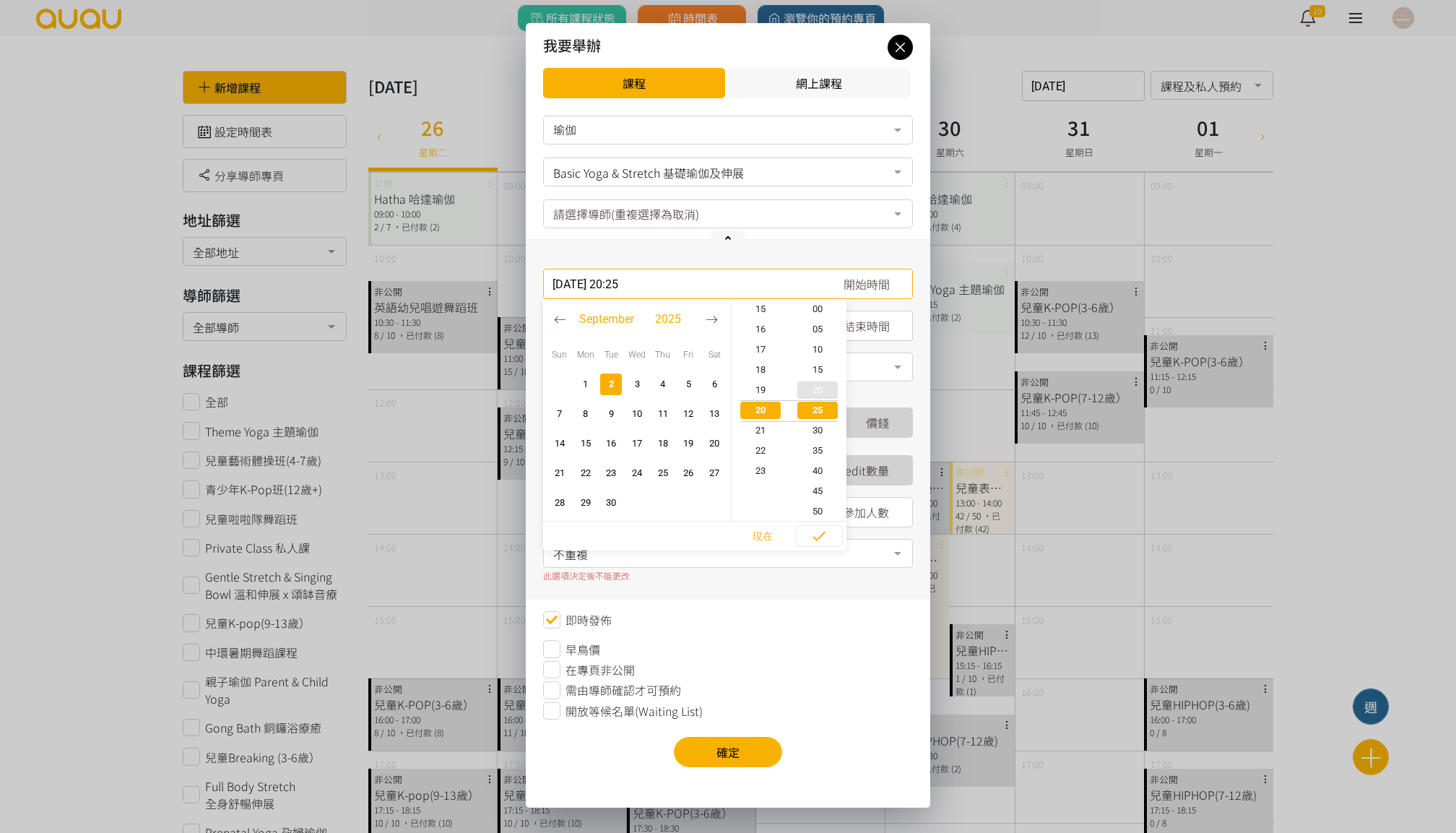
click at [827, 388] on span "20" at bounding box center [818, 390] width 57 height 14
type input "2025-09-02, 20:20"
type input "2025-09-02, 21:20"
click at [830, 527] on button "button" at bounding box center [818, 536] width 48 height 22
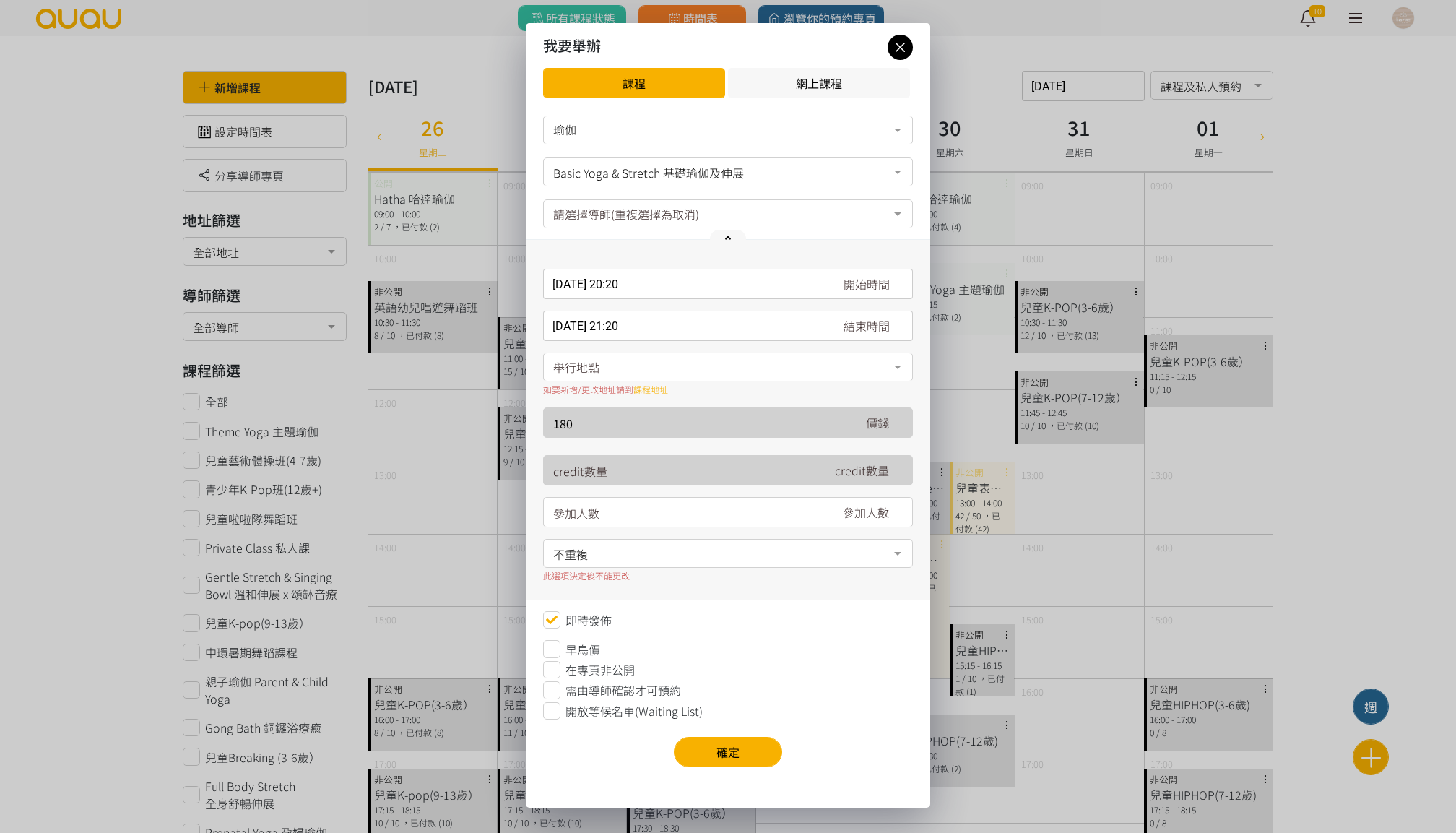
click at [672, 364] on div "舉行地點" at bounding box center [728, 367] width 370 height 29
click at [665, 418] on span "香港, [STREET_ADDRESS]樓" at bounding box center [804, 424] width 504 height 17
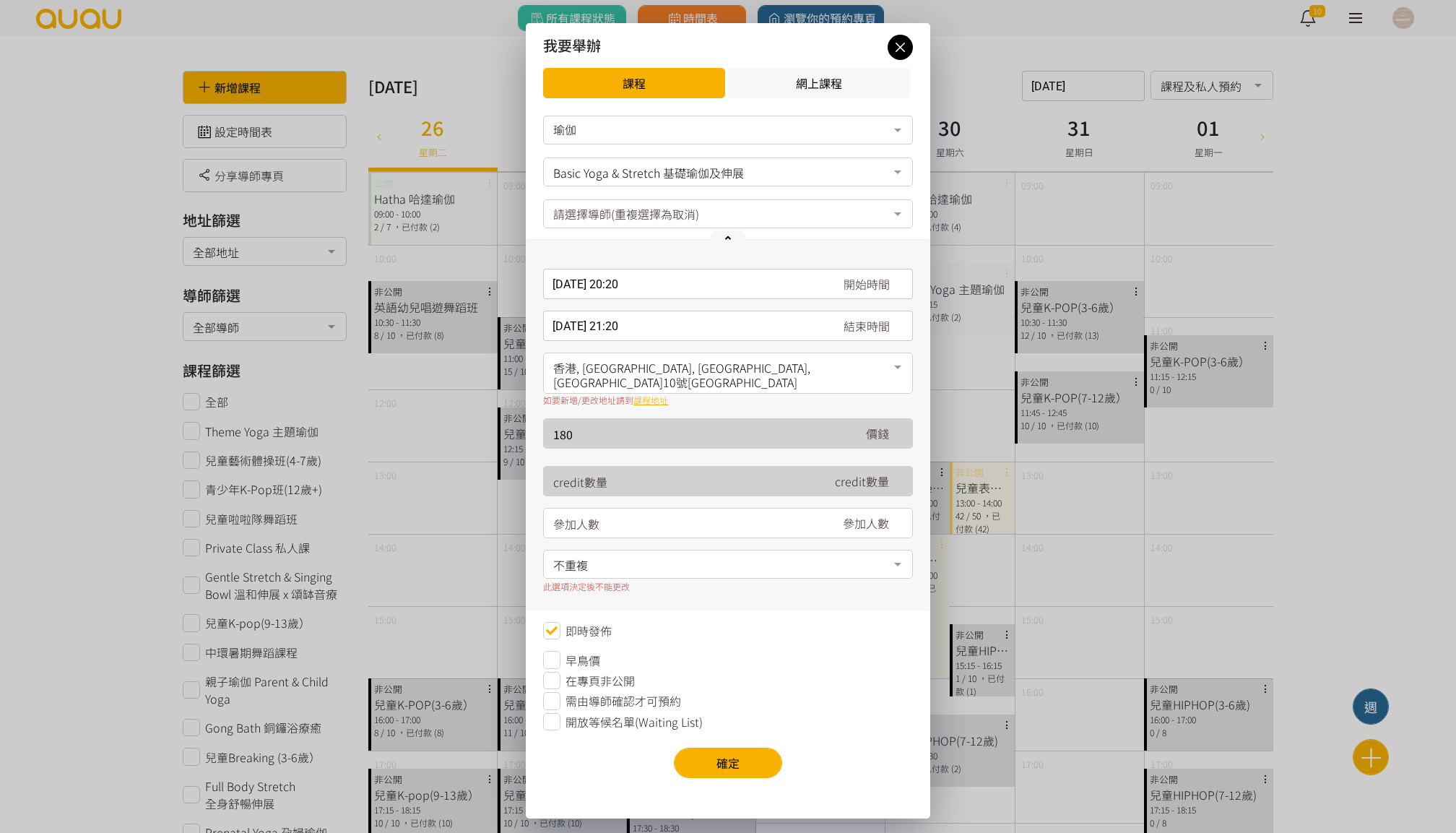
click at [650, 510] on input "number" at bounding box center [684, 524] width 262 height 31
type input "1"
type input "8"
click at [657, 562] on div "不重複" at bounding box center [728, 564] width 370 height 29
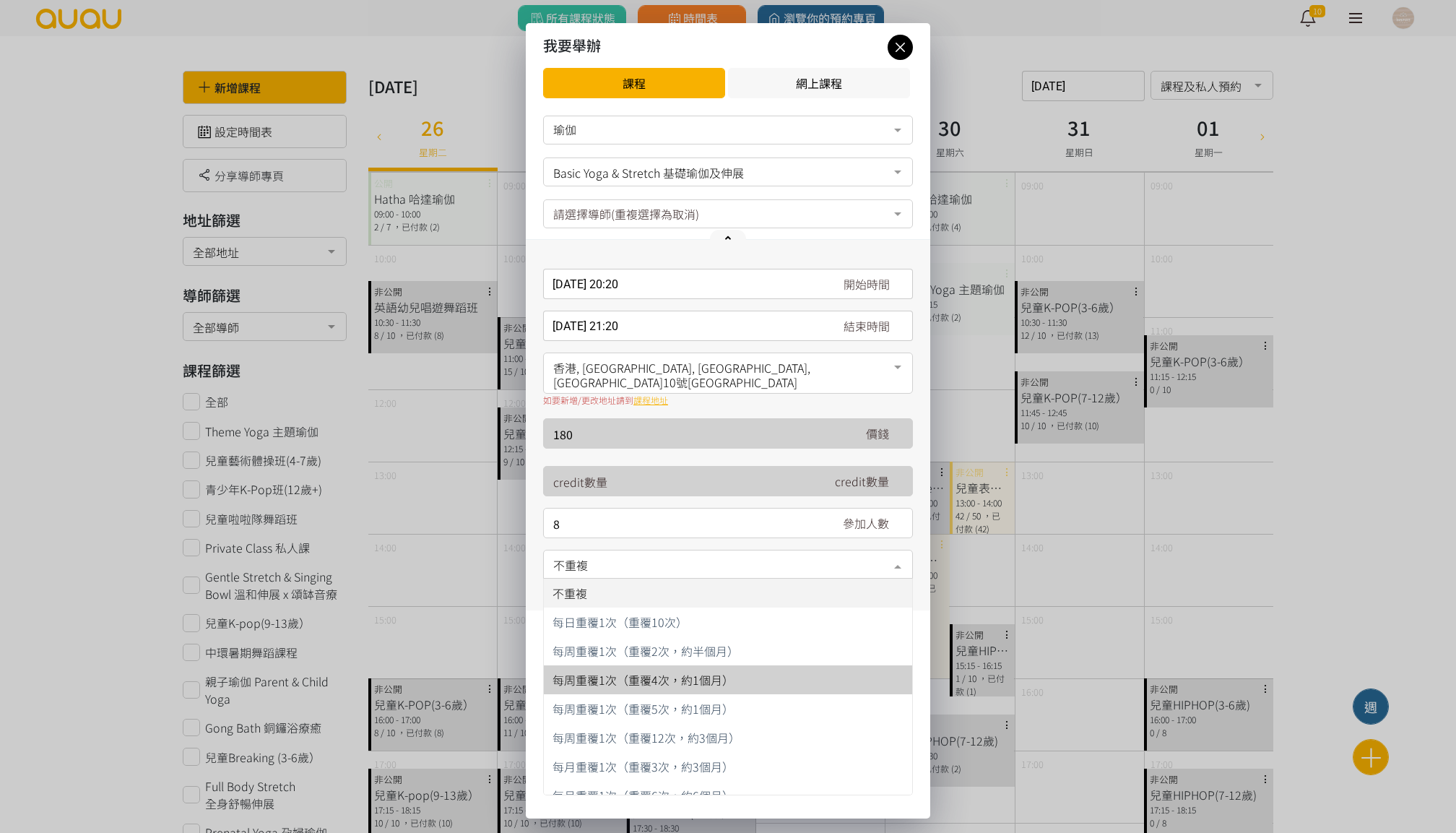
click at [682, 671] on span "每周重覆1次（重覆4次，約1個月）" at bounding box center [643, 679] width 181 height 17
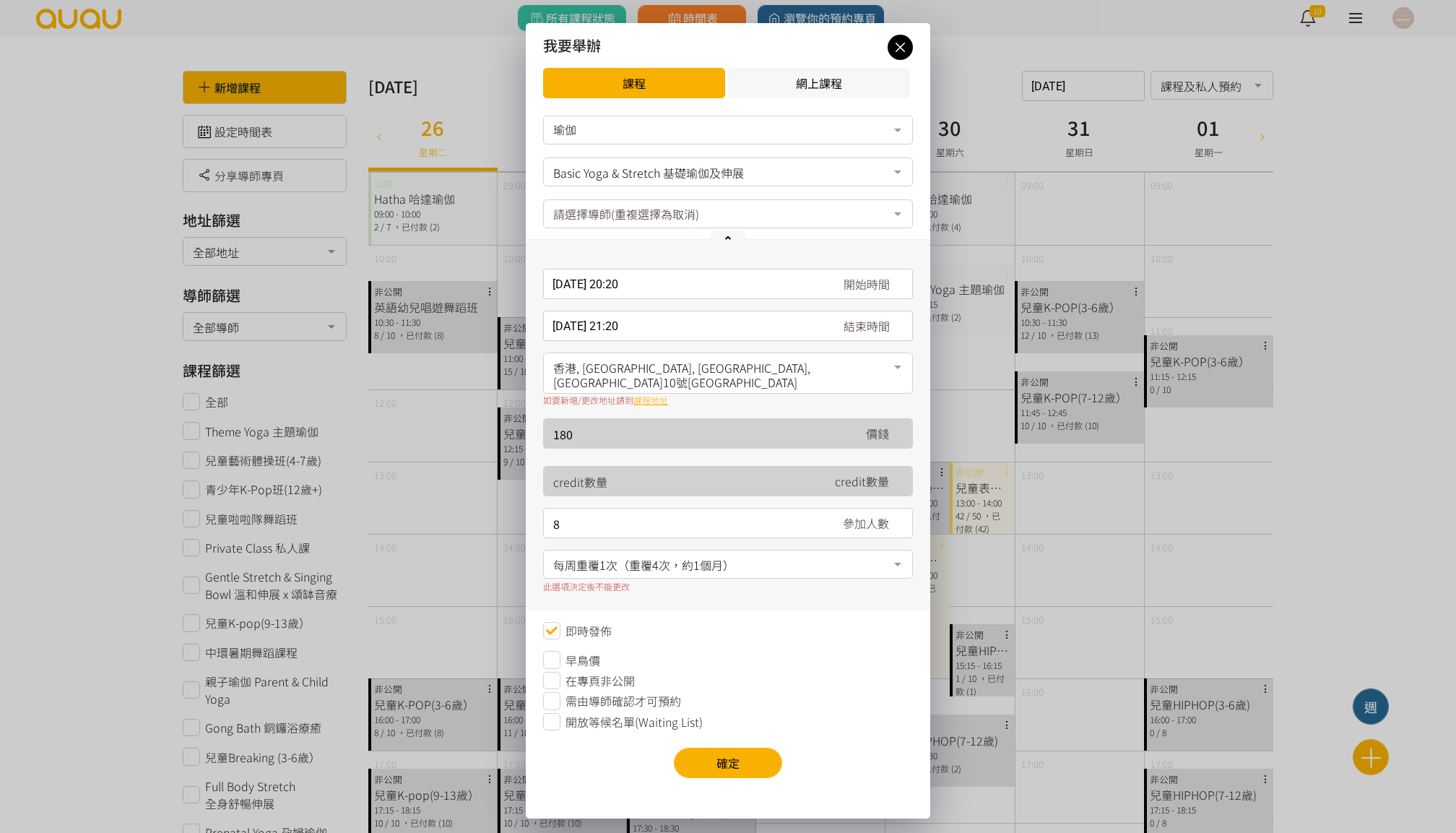
click at [555, 713] on icon at bounding box center [551, 721] width 17 height 17
click at [768, 752] on button "確定" at bounding box center [728, 763] width 109 height 31
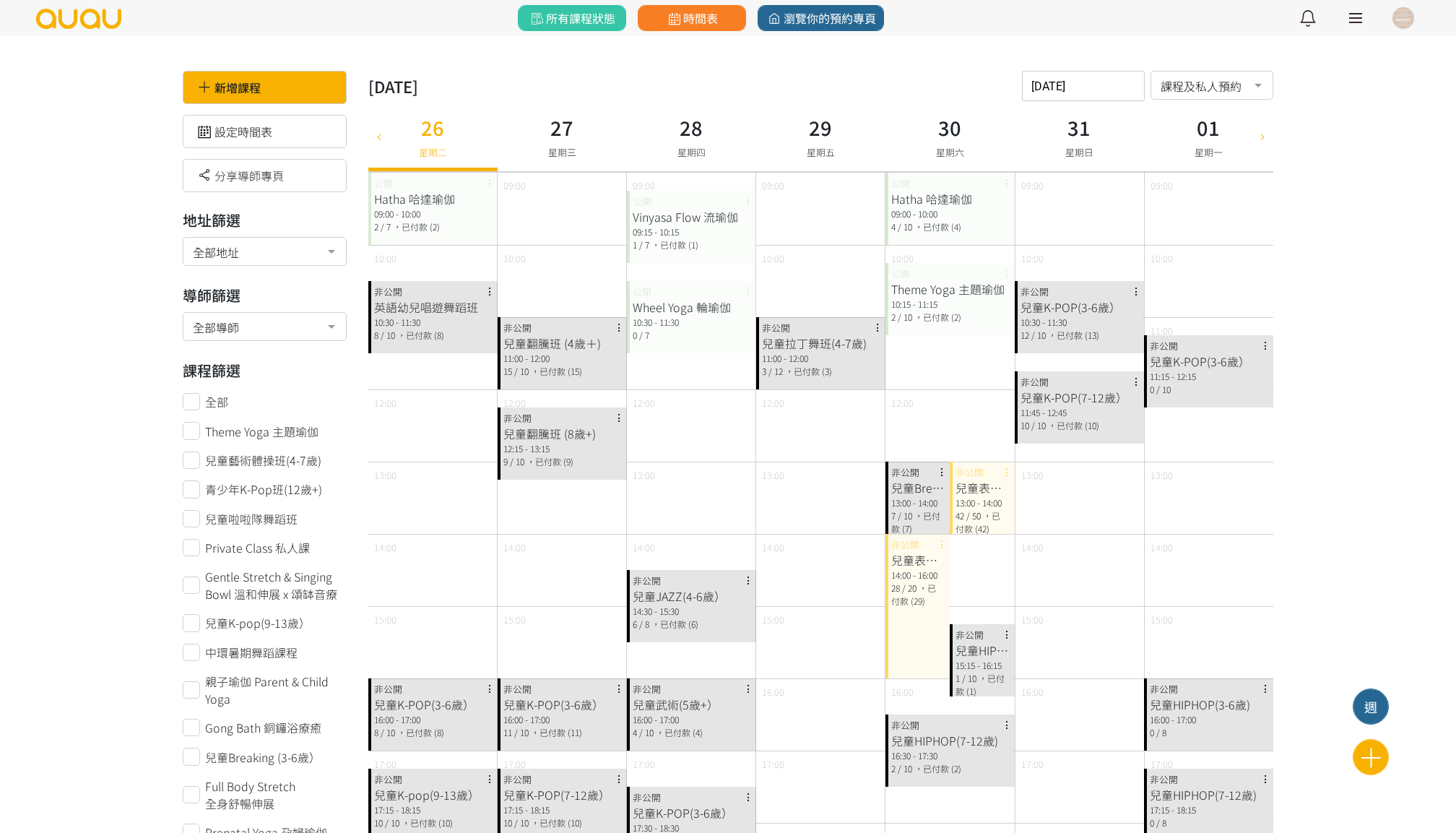
click at [1098, 74] on input "2025-08-26" at bounding box center [1082, 86] width 123 height 31
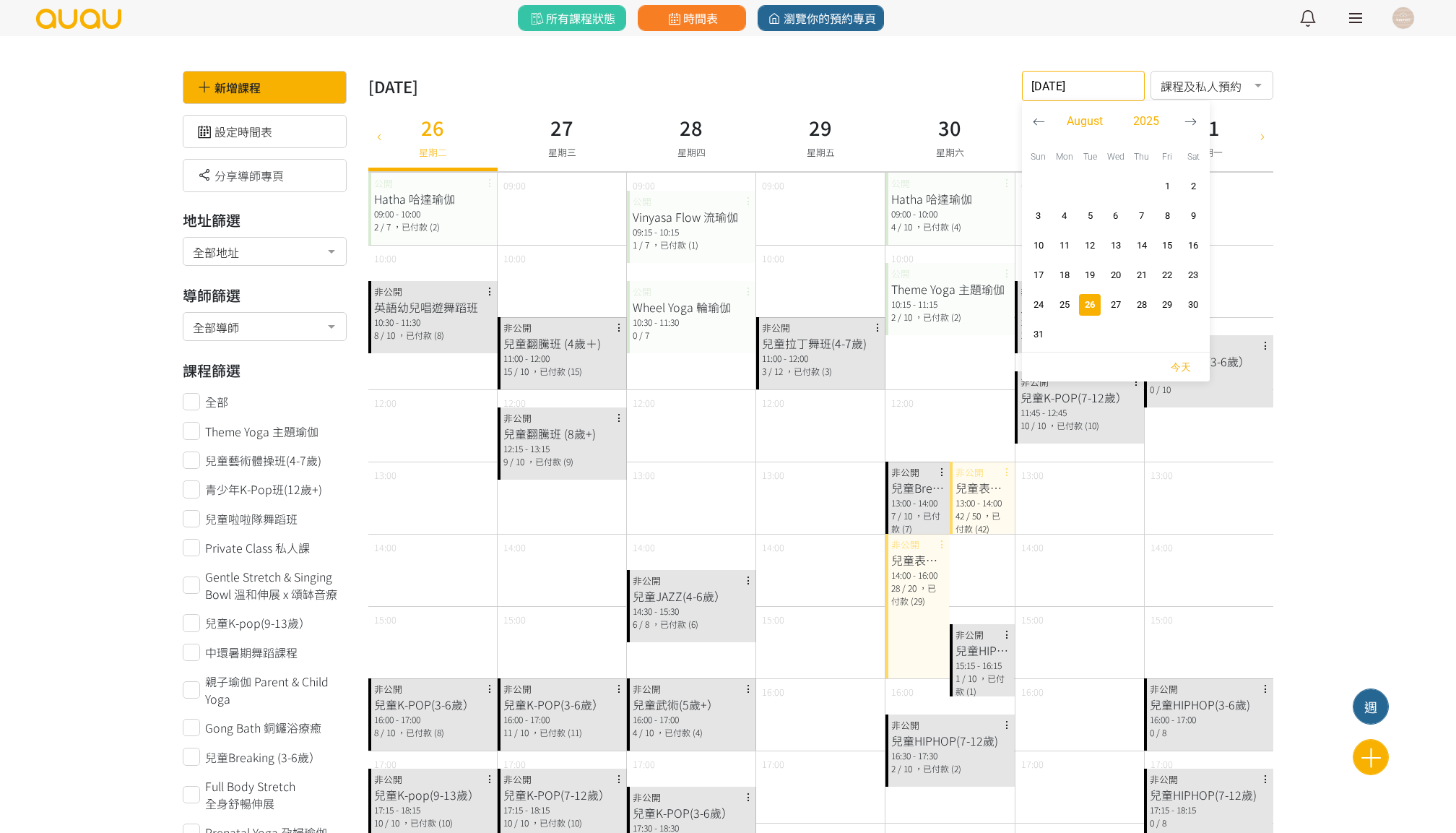
click at [1191, 124] on icon "button" at bounding box center [1190, 122] width 13 height 13
click at [1092, 194] on span "button" at bounding box center [1090, 186] width 22 height 22
type input "2025-09-02"
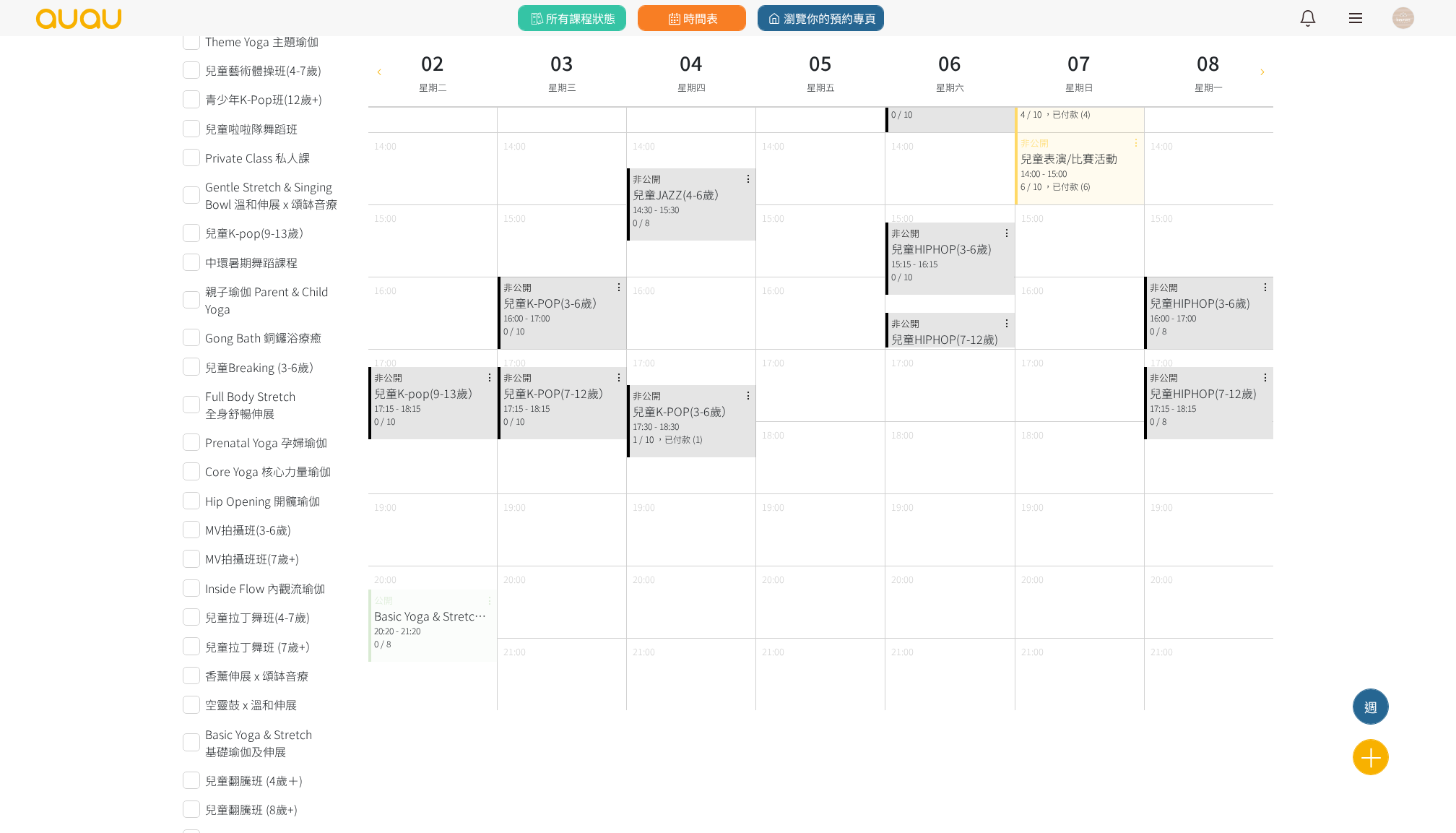
scroll to position [414, 0]
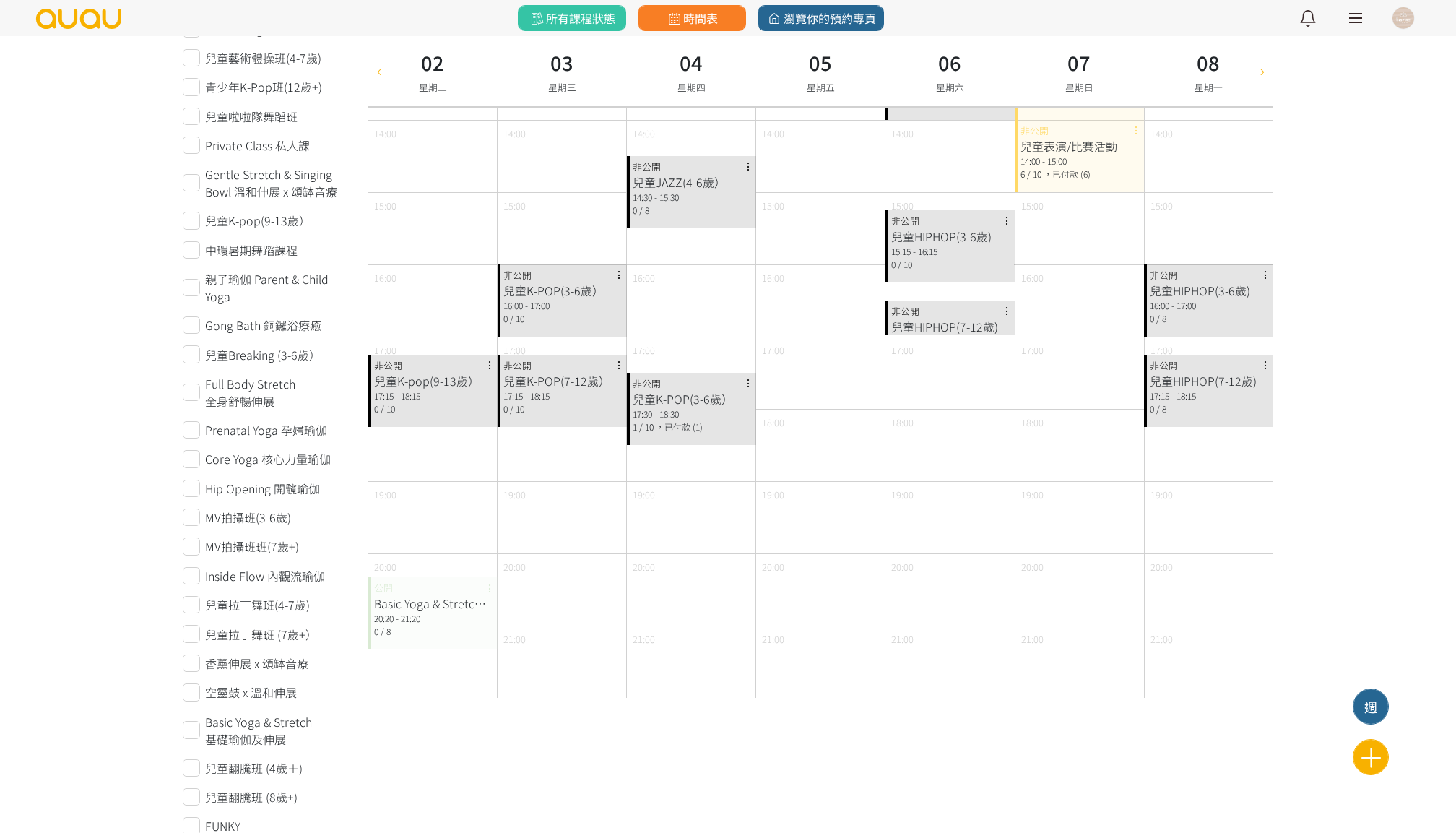
click at [439, 605] on div "Basic Yoga & Stretch 基礎瑜伽及伸展" at bounding box center [432, 603] width 118 height 17
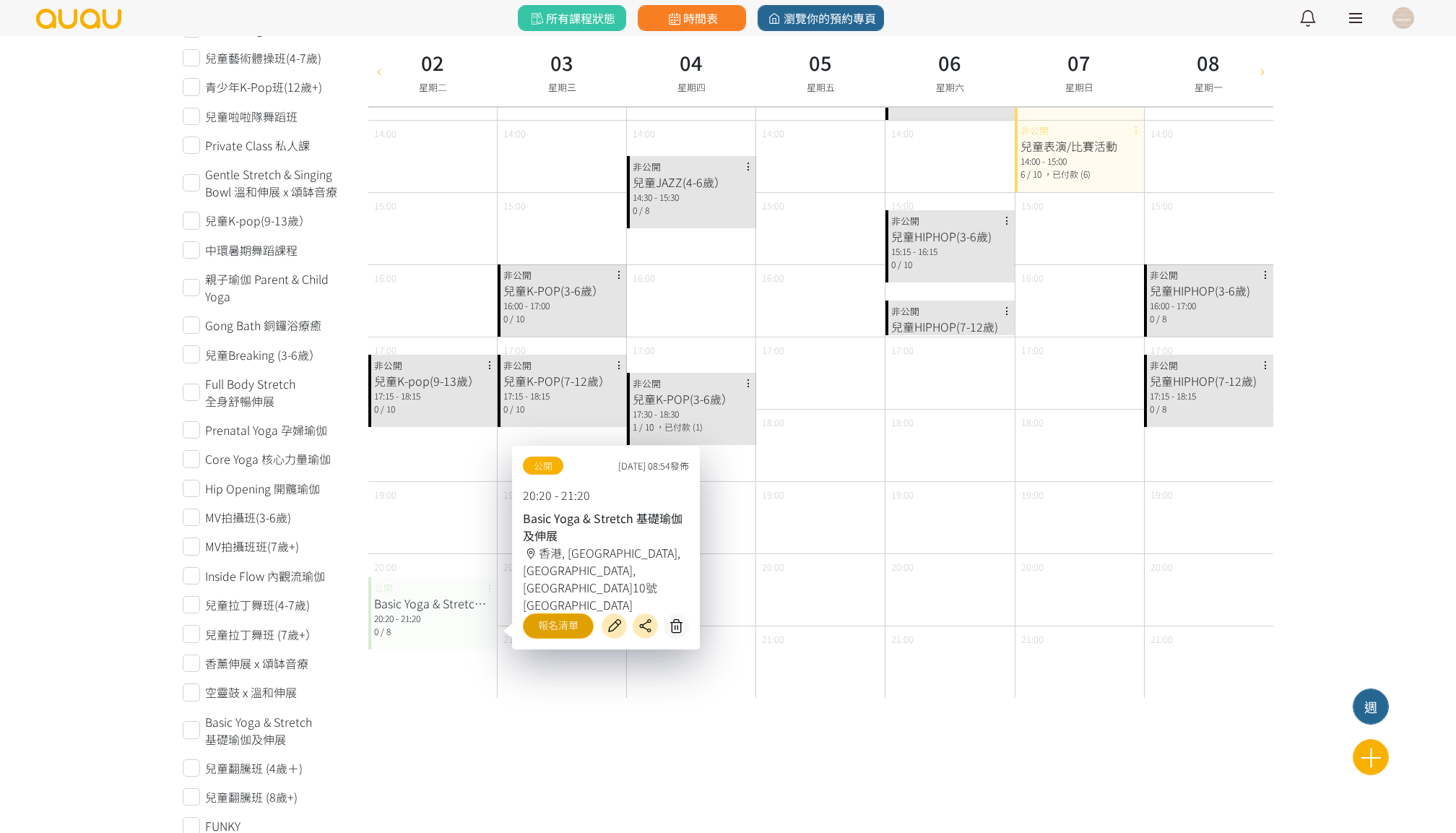
click at [585, 620] on link "報名清單" at bounding box center [558, 625] width 71 height 25
